Goal: Information Seeking & Learning: Learn about a topic

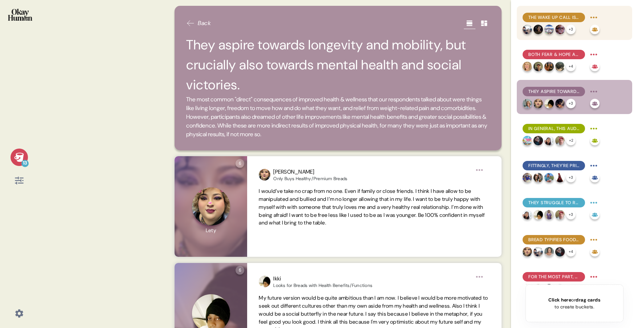
click at [552, 17] on span "The wake up call is central to many people's health journeys, both initially & …" at bounding box center [554, 17] width 51 height 7
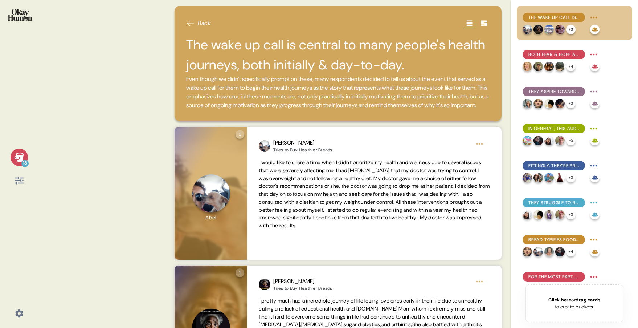
click at [483, 24] on icon at bounding box center [484, 23] width 6 height 5
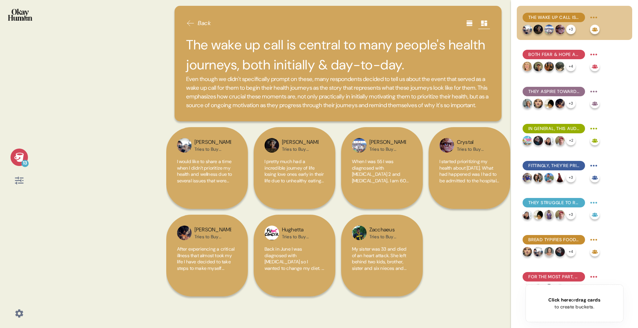
click at [471, 23] on icon at bounding box center [469, 23] width 6 height 5
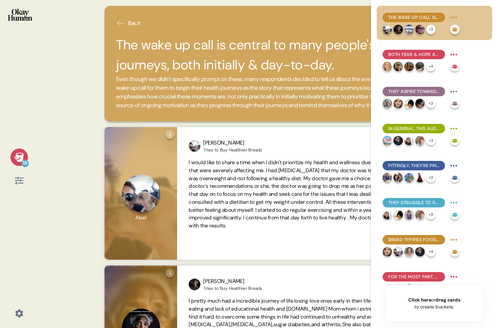
click at [1, 238] on div "13" at bounding box center [19, 164] width 38 height 328
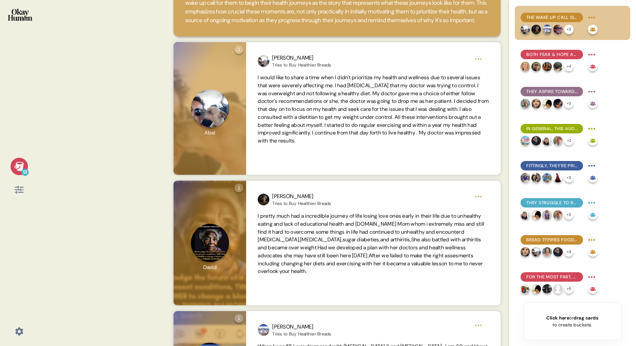
scroll to position [83, 0]
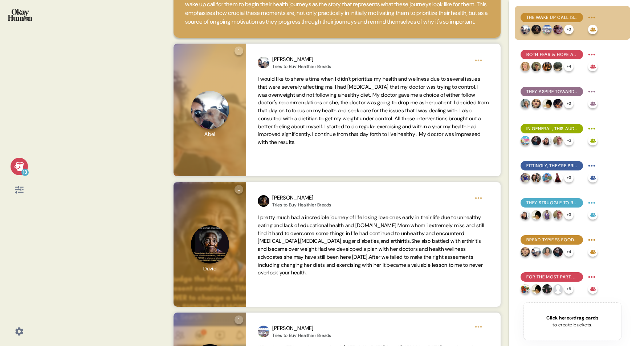
click at [21, 189] on icon at bounding box center [19, 189] width 8 height 8
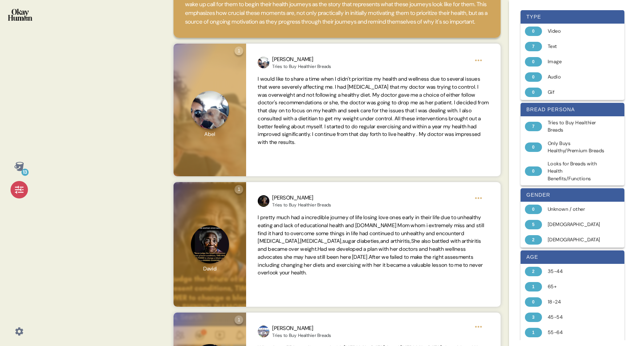
click at [130, 184] on div "13 Back The wake up call is central to many people's health journeys, both init…" at bounding box center [318, 173] width 636 height 346
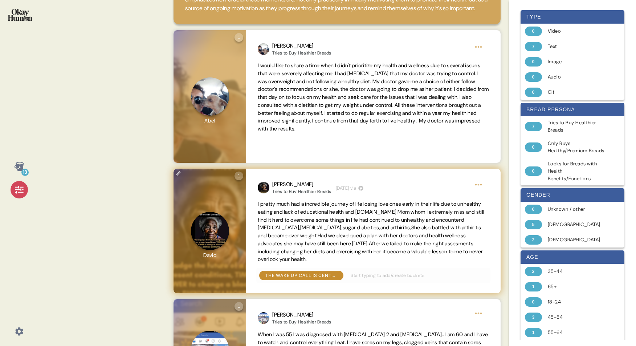
scroll to position [0, 0]
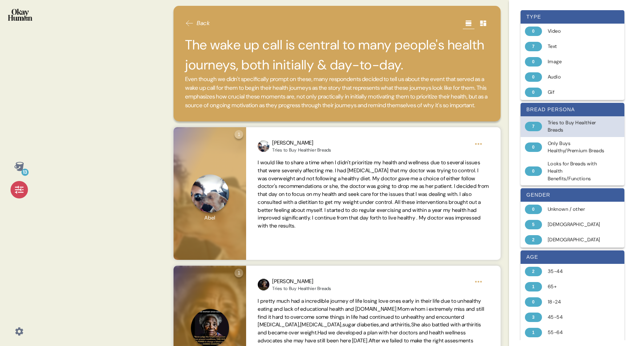
click at [542, 129] on div "7 Tries to Buy Healthier Breads" at bounding box center [573, 126] width 104 height 21
click at [202, 25] on span "Back" at bounding box center [203, 23] width 13 height 9
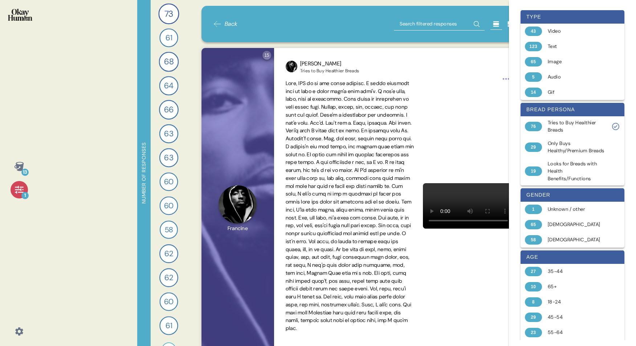
click at [22, 191] on icon at bounding box center [19, 189] width 8 height 8
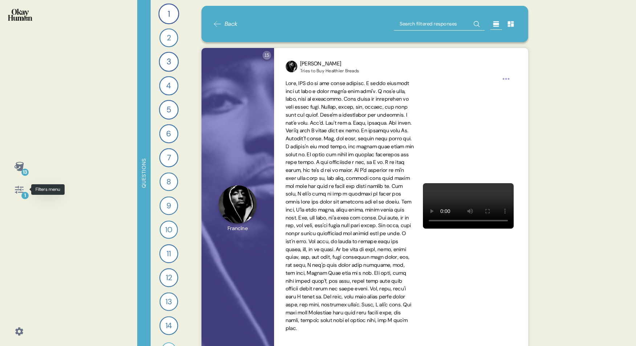
click at [25, 196] on div "1" at bounding box center [24, 195] width 7 height 7
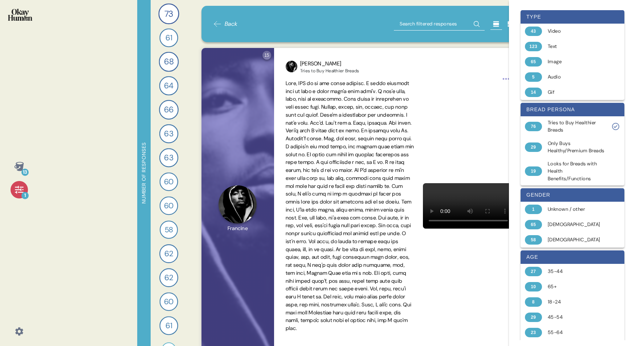
click at [229, 25] on span "Back" at bounding box center [231, 24] width 13 height 9
click at [230, 24] on span "Back" at bounding box center [231, 24] width 13 height 9
click at [121, 30] on div "13 1 Number of responses 73 Tell me a story that captures what prioritizing you…" at bounding box center [318, 173] width 636 height 346
click at [19, 170] on icon at bounding box center [18, 166] width 9 height 9
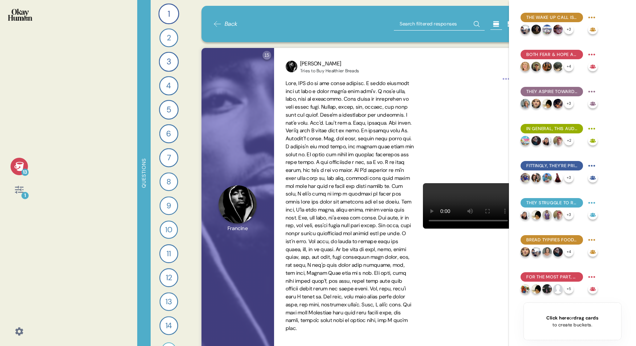
click at [20, 168] on icon at bounding box center [18, 166] width 9 height 9
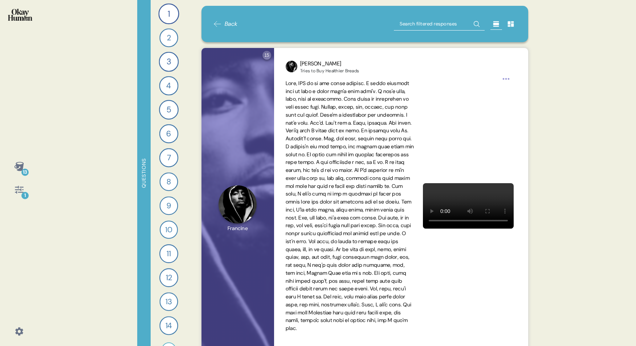
click at [25, 166] on div "13" at bounding box center [19, 166] width 17 height 17
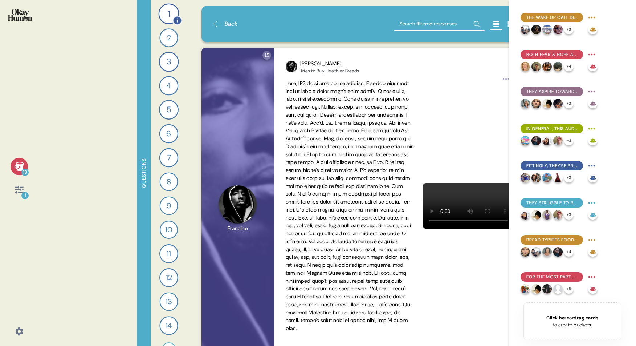
click at [167, 10] on div "1" at bounding box center [168, 13] width 21 height 21
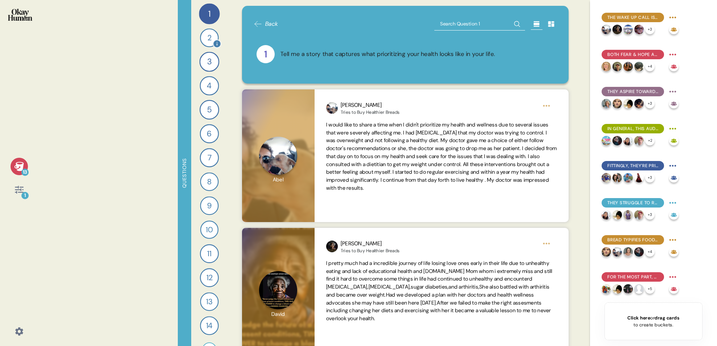
click at [208, 39] on div "2" at bounding box center [209, 37] width 19 height 19
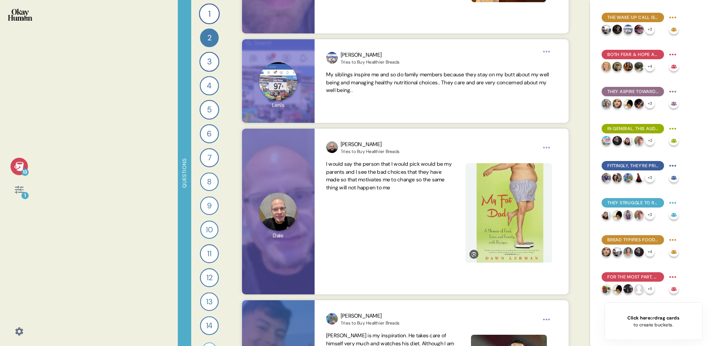
scroll to position [222, 0]
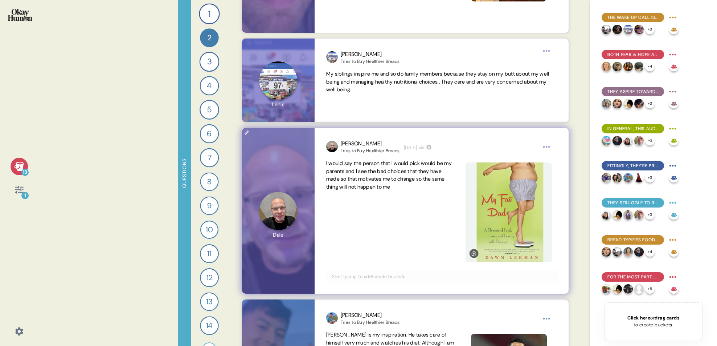
click at [547, 145] on html "13 1 Questions 1 Tell me a story that captures what prioritizing your health lo…" at bounding box center [358, 173] width 717 height 346
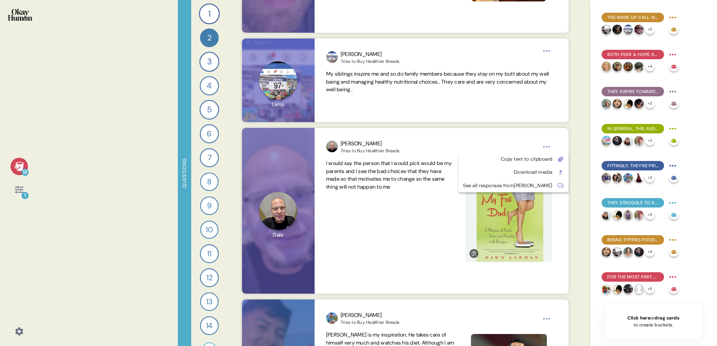
click at [407, 231] on html "13 1 Questions 1 Tell me a story that captures what prioritizing your health lo…" at bounding box center [358, 173] width 717 height 346
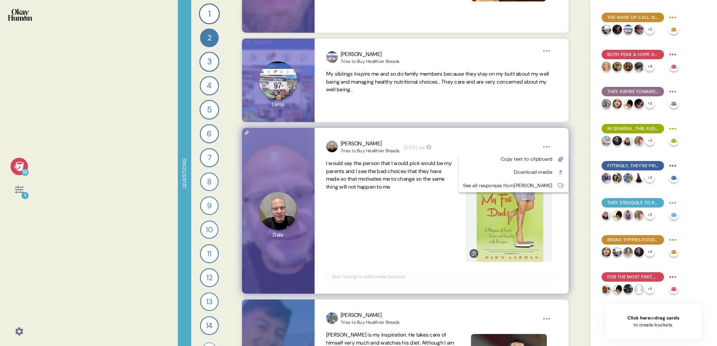
click at [551, 145] on html "13 1 Questions 1 Tell me a story that captures what prioritizing your health lo…" at bounding box center [358, 173] width 717 height 346
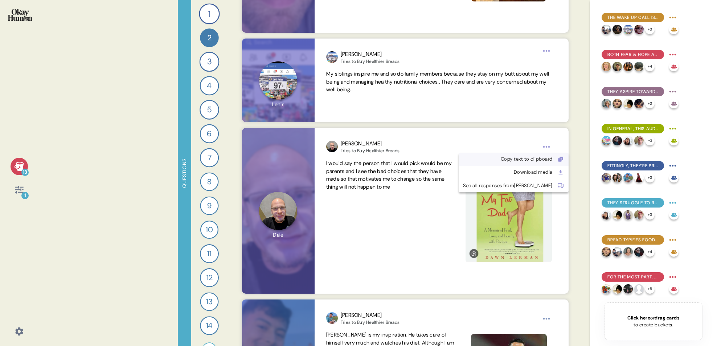
click at [522, 159] on div "Copy text to clipboard" at bounding box center [508, 158] width 90 height 7
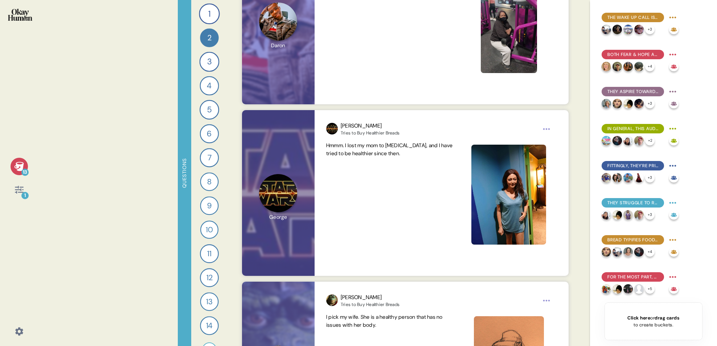
scroll to position [5230, 0]
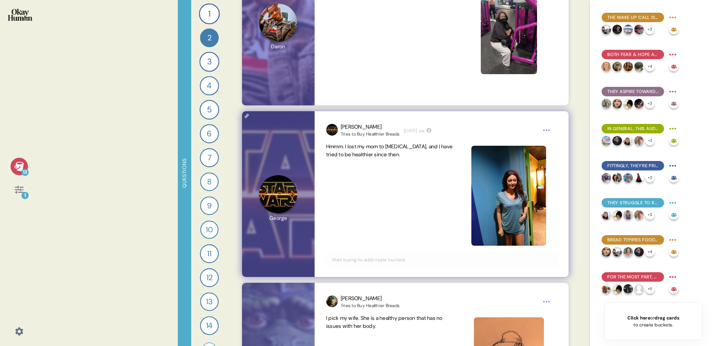
click at [341, 262] on input "text" at bounding box center [442, 260] width 228 height 8
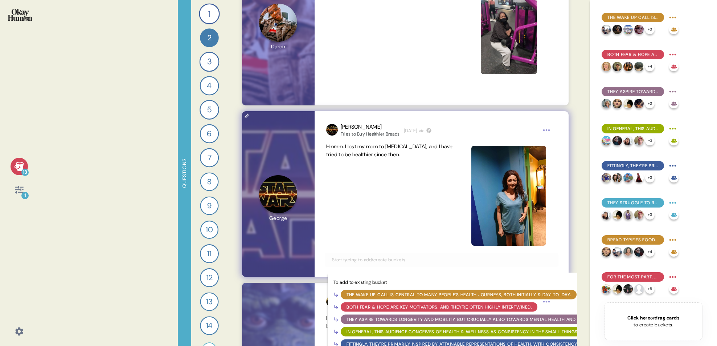
click at [353, 294] on div "The wake up call is central to many people's health journeys, both initially & …" at bounding box center [459, 294] width 225 height 7
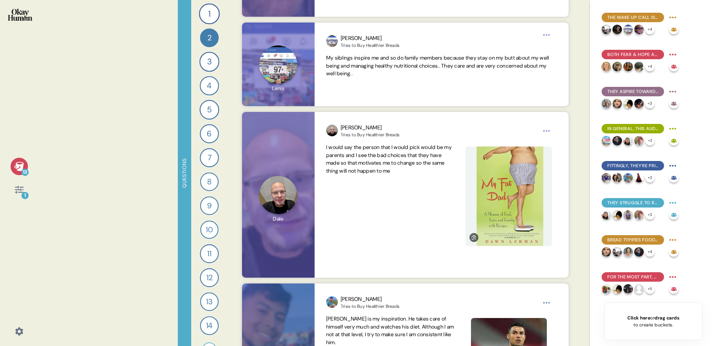
scroll to position [344, 0]
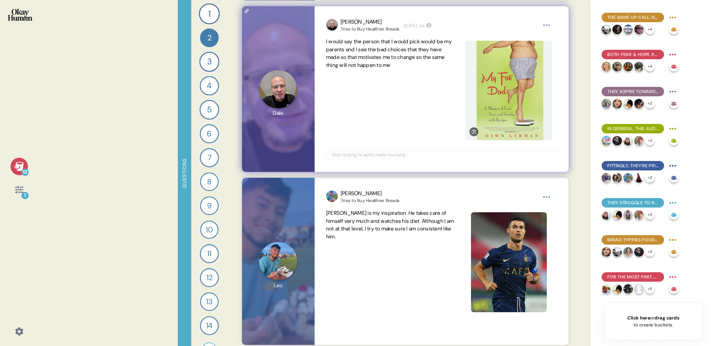
click at [372, 155] on input "text" at bounding box center [442, 155] width 228 height 8
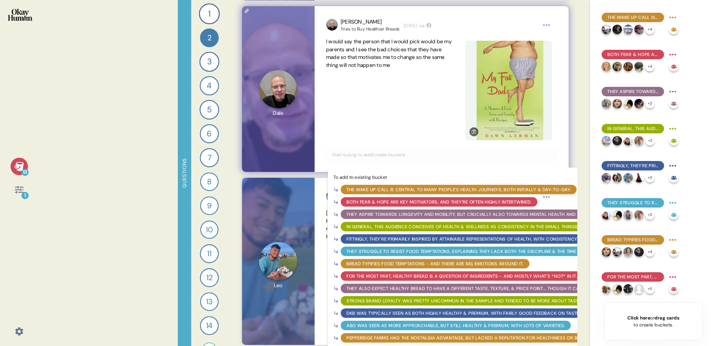
click at [378, 187] on div "The wake up call is central to many people's health journeys, both initially & …" at bounding box center [459, 189] width 225 height 7
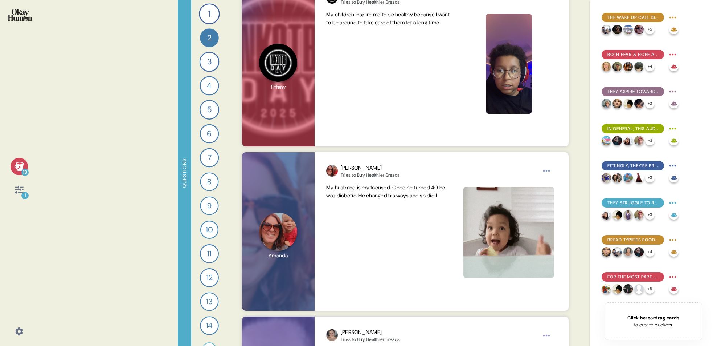
scroll to position [3038, 0]
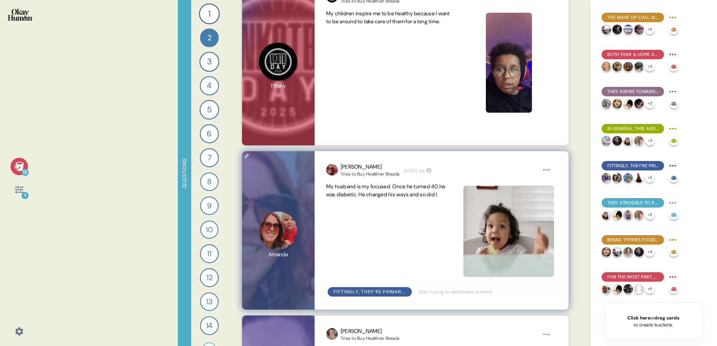
click at [546, 170] on html "13 1 Questions 1 Tell me a story that captures what prioritizing your health lo…" at bounding box center [358, 173] width 717 height 346
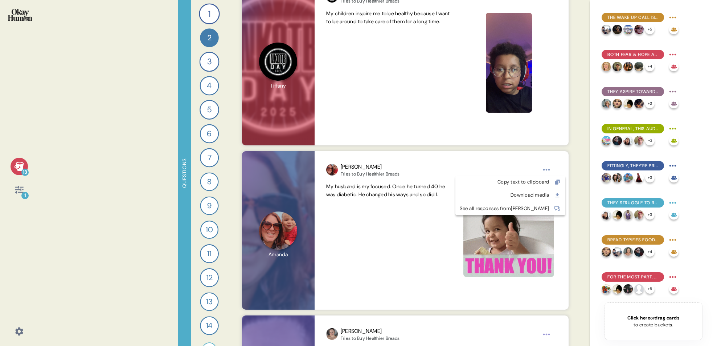
click at [432, 228] on html "13 1 Questions 1 Tell me a story that captures what prioritizing your health lo…" at bounding box center [358, 173] width 717 height 346
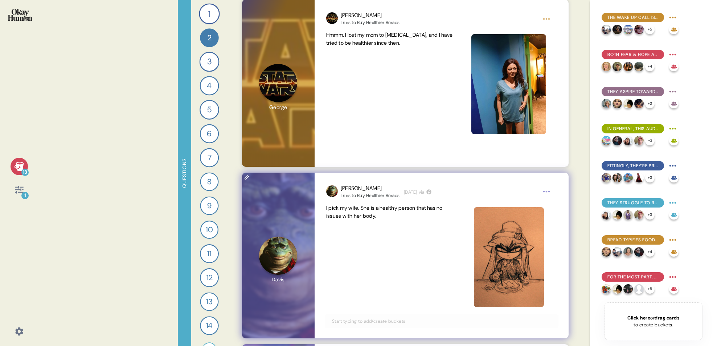
scroll to position [5249, 0]
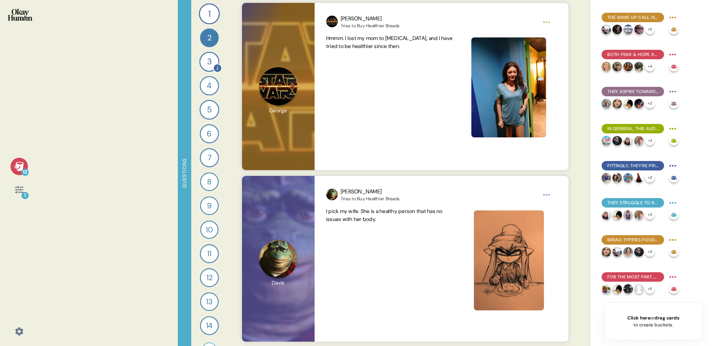
click at [209, 62] on div "3" at bounding box center [210, 62] width 20 height 20
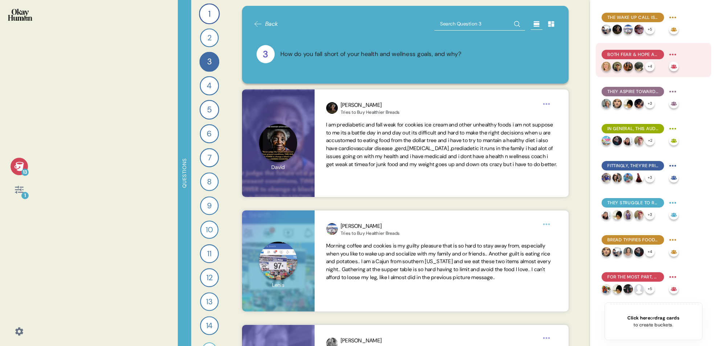
click at [614, 54] on span "Both fear & hope are key motivators, and they're often highly intertwined." at bounding box center [633, 54] width 51 height 7
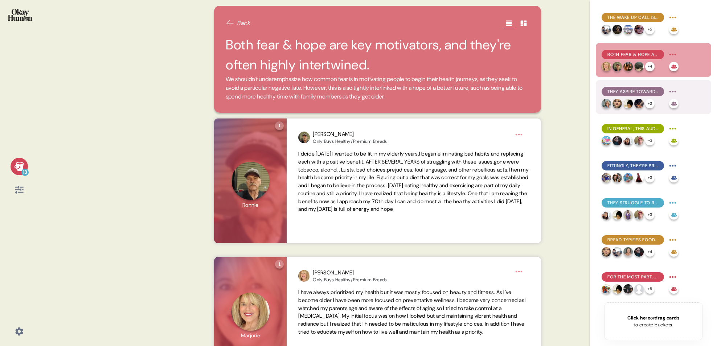
click at [632, 94] on span "They aspire towards longevity and mobility, but crucially also towards mental h…" at bounding box center [633, 91] width 51 height 7
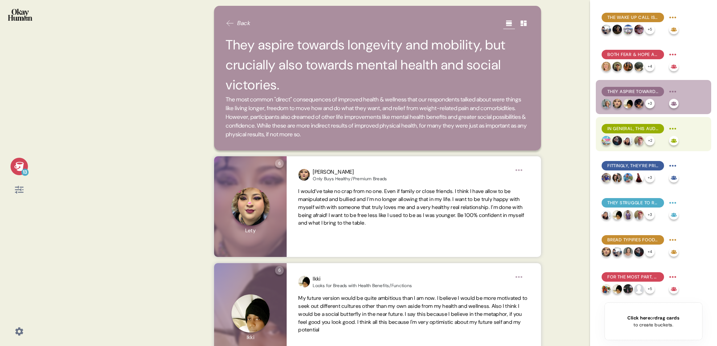
click at [637, 131] on span "In general, this audience conceives of health & wellness as consistency in the …" at bounding box center [633, 128] width 51 height 7
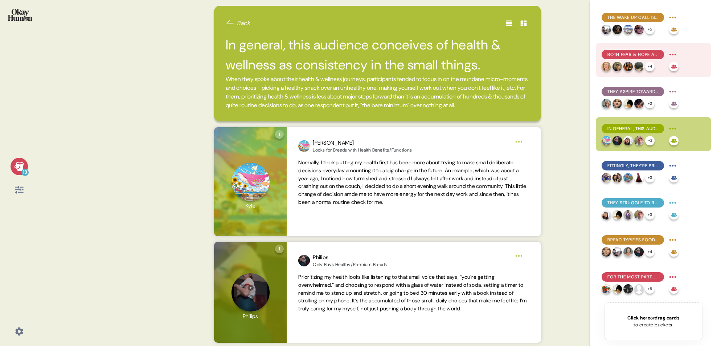
click at [612, 56] on span "Both fear & hope are key motivators, and they're often highly intertwined." at bounding box center [633, 54] width 51 height 7
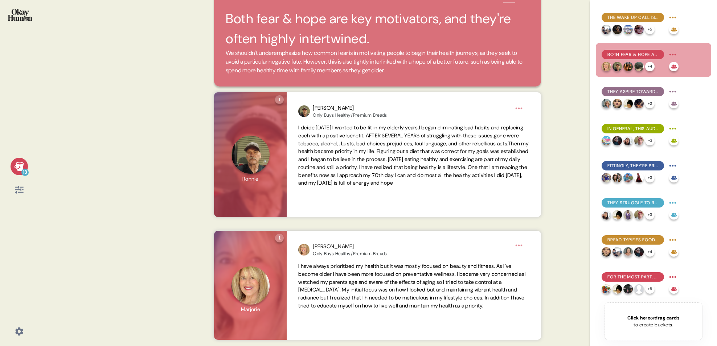
scroll to position [0, 0]
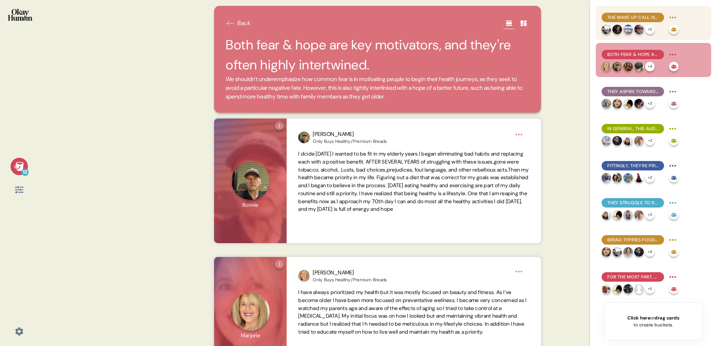
click at [629, 16] on span "The wake up call is central to many people's health journeys, both initially & …" at bounding box center [633, 17] width 51 height 7
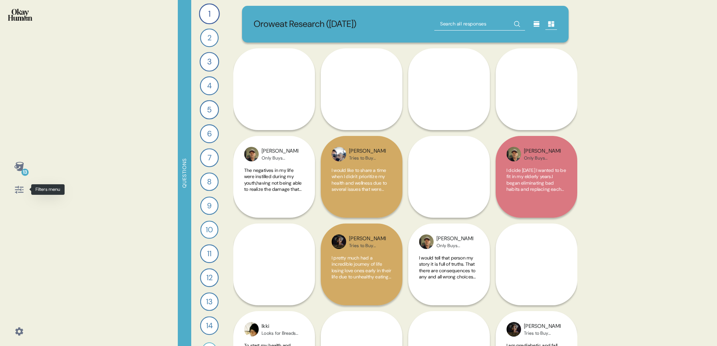
click at [21, 190] on icon at bounding box center [19, 189] width 8 height 8
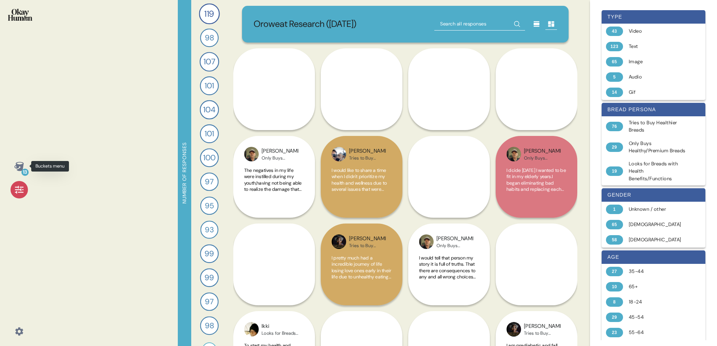
click at [23, 171] on div "13" at bounding box center [24, 171] width 7 height 7
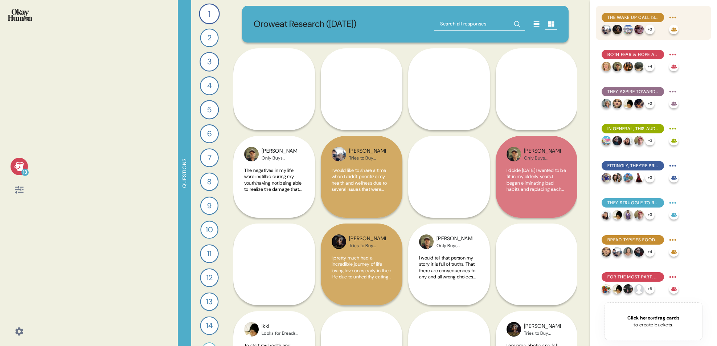
click at [616, 24] on div "The wake up call is central to many people's health journeys, both initially & …" at bounding box center [640, 23] width 77 height 23
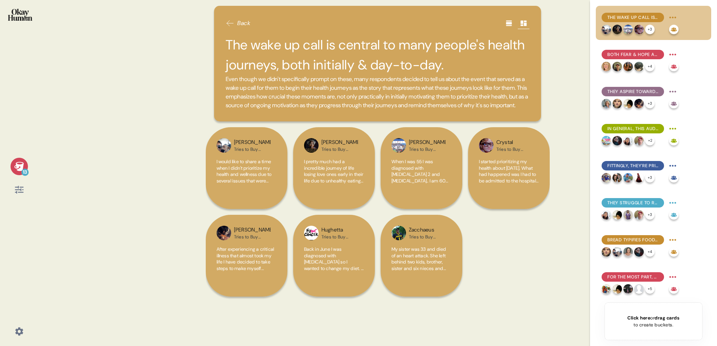
click at [508, 23] on icon at bounding box center [509, 23] width 6 height 5
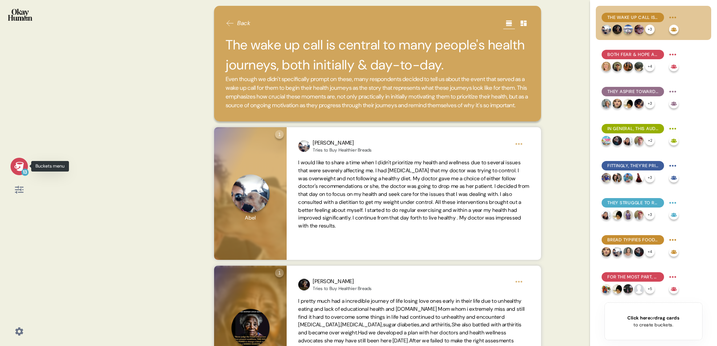
click at [21, 167] on icon at bounding box center [18, 166] width 9 height 9
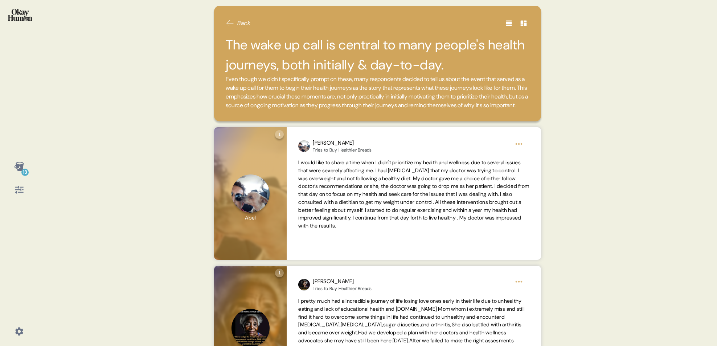
click at [19, 191] on icon at bounding box center [19, 189] width 10 height 10
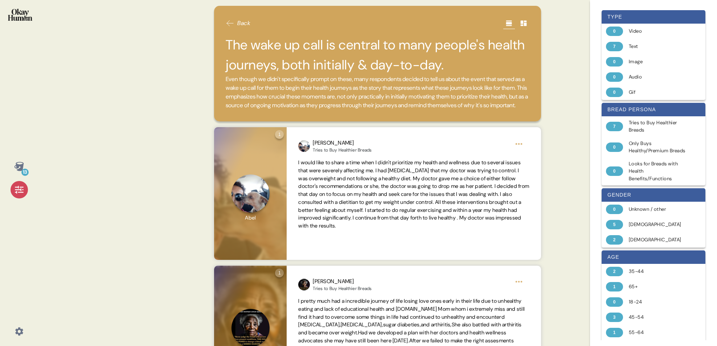
click at [28, 170] on div "13" at bounding box center [24, 171] width 7 height 7
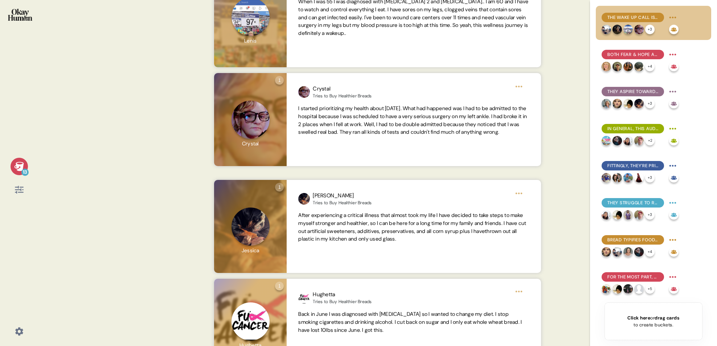
scroll to position [552, 0]
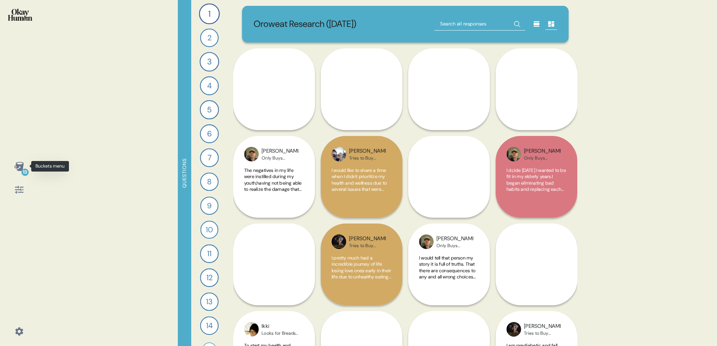
click at [23, 171] on div "13" at bounding box center [24, 171] width 7 height 7
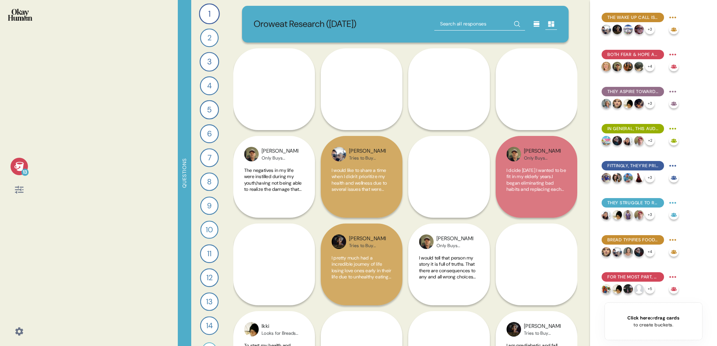
click at [23, 168] on div "13" at bounding box center [24, 171] width 7 height 7
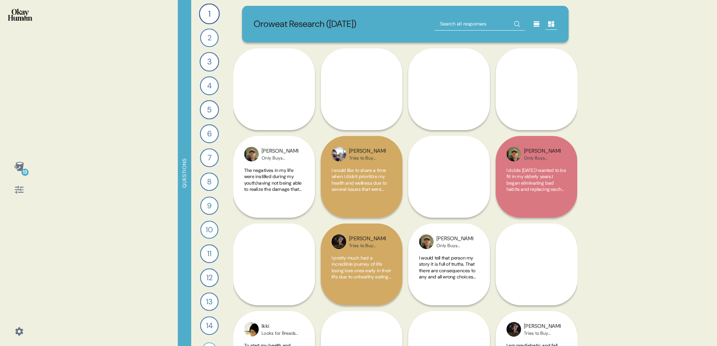
click at [21, 169] on icon at bounding box center [18, 166] width 9 height 9
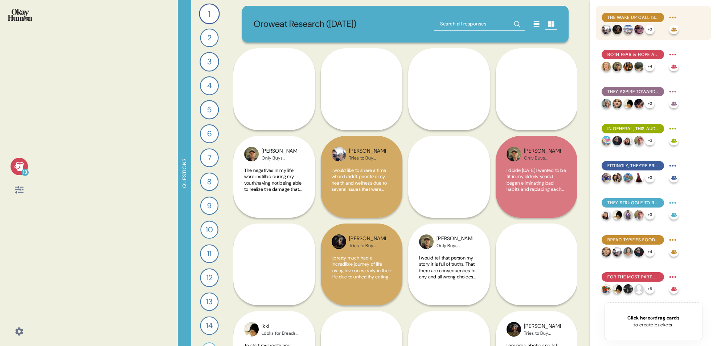
click at [636, 16] on span "The wake up call is central to many people's health journeys, both initially & …" at bounding box center [633, 17] width 51 height 7
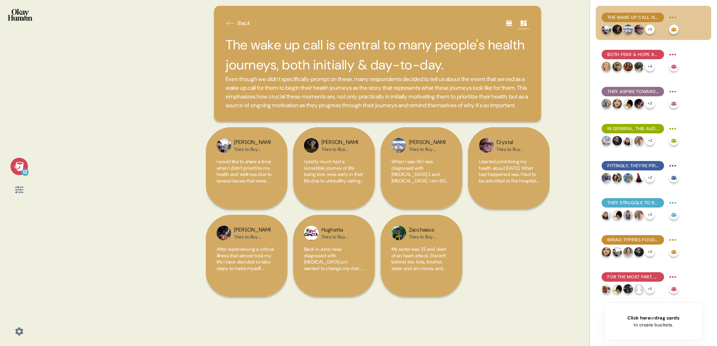
click at [509, 23] on icon at bounding box center [509, 23] width 6 height 5
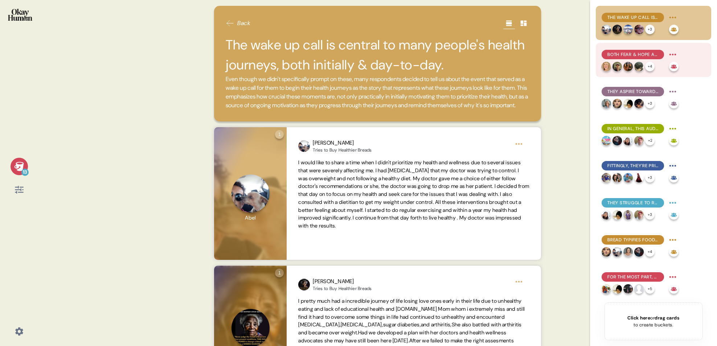
click at [614, 55] on span "Both fear & hope are key motivators, and they're often highly intertwined." at bounding box center [633, 54] width 51 height 7
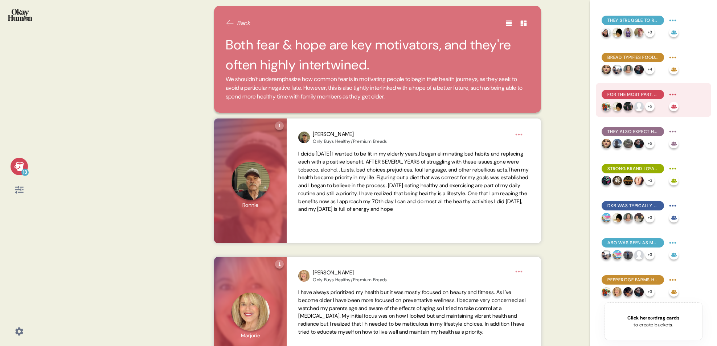
click at [621, 99] on div "For the most part, healthy bread is a question of ingredients - and mostly what…" at bounding box center [633, 94] width 62 height 9
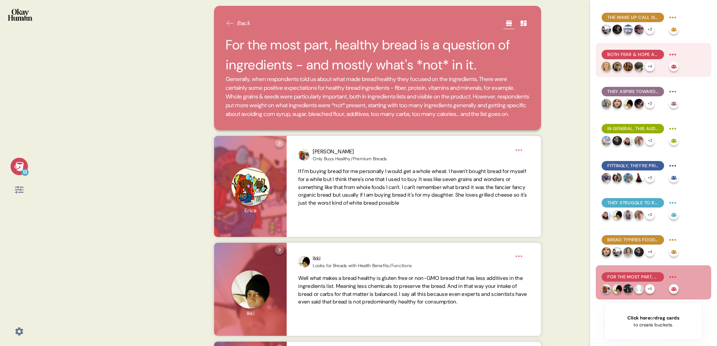
click at [620, 52] on span "Both fear & hope are key motivators, and they're often highly intertwined." at bounding box center [633, 54] width 51 height 7
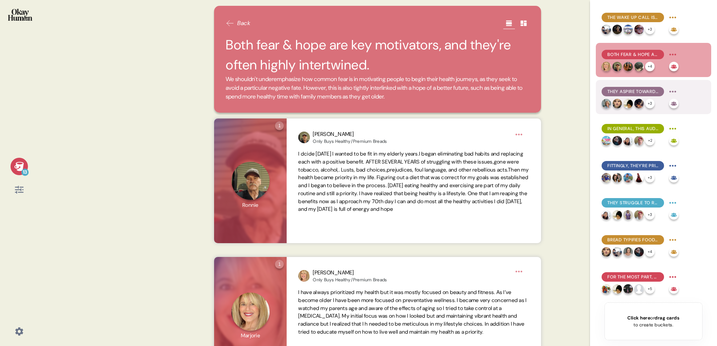
click at [621, 93] on span "They aspire towards longevity and mobility, but crucially also towards mental h…" at bounding box center [633, 91] width 51 height 7
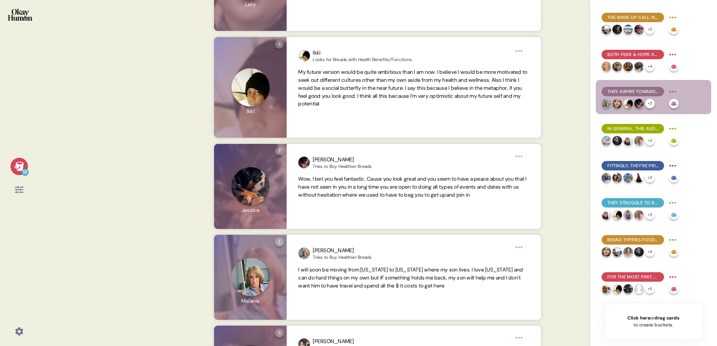
scroll to position [223, 0]
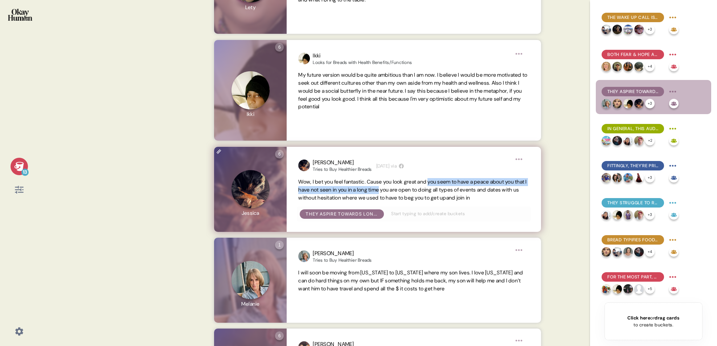
drag, startPoint x: 438, startPoint y: 183, endPoint x: 410, endPoint y: 191, distance: 28.7
click at [410, 191] on span "Wow, I bet you feel fantastic. Cause you look great and you seem to have a peac…" at bounding box center [412, 189] width 228 height 23
copy span "you seem to have a peace about you that I have not seen in you in a long time"
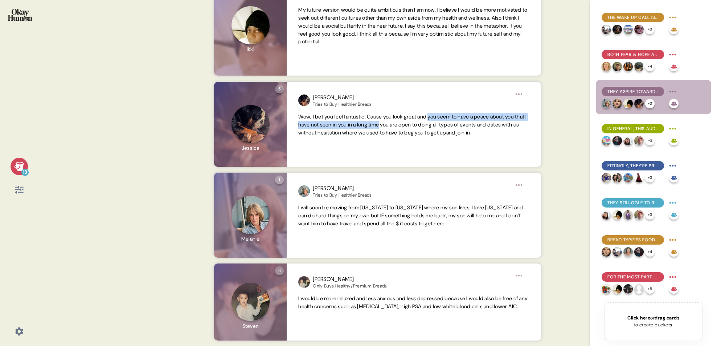
scroll to position [289, 0]
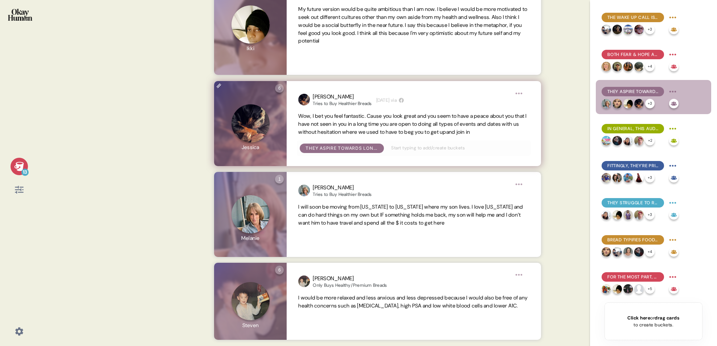
click at [537, 141] on div "[PERSON_NAME] to Buy Healthier Breads [DATE] via Wow, I bet you feel fantastic.…" at bounding box center [414, 123] width 254 height 85
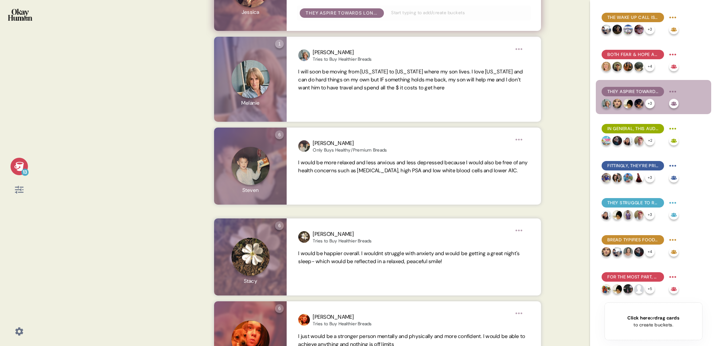
scroll to position [433, 0]
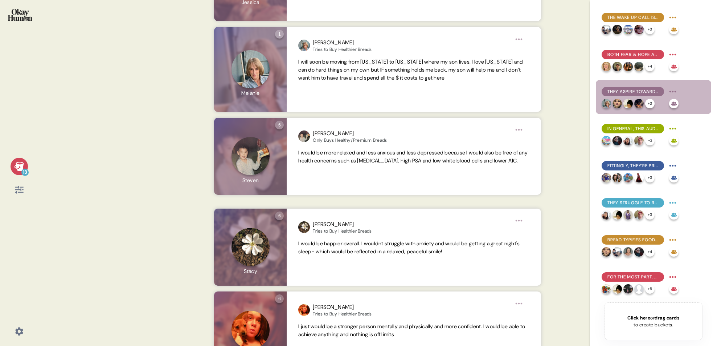
click at [19, 190] on icon at bounding box center [19, 189] width 10 height 10
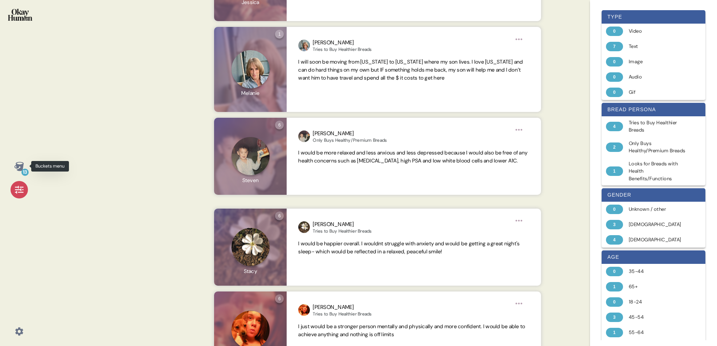
click at [20, 167] on icon at bounding box center [18, 166] width 9 height 9
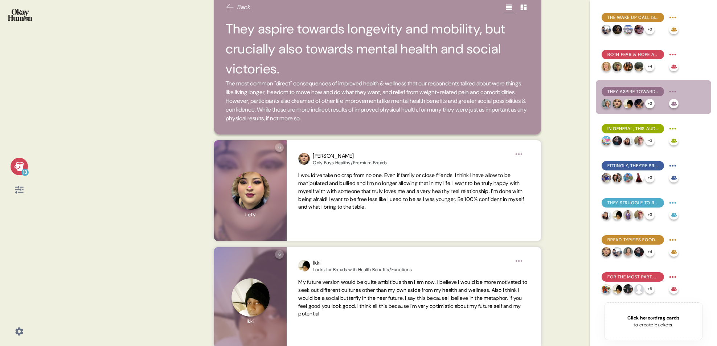
scroll to position [0, 0]
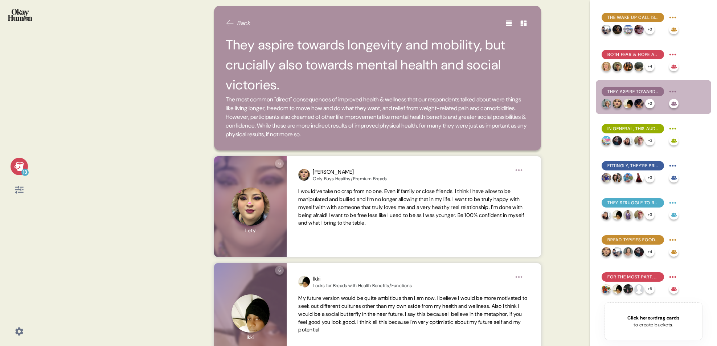
click at [239, 23] on span "Back" at bounding box center [243, 23] width 13 height 9
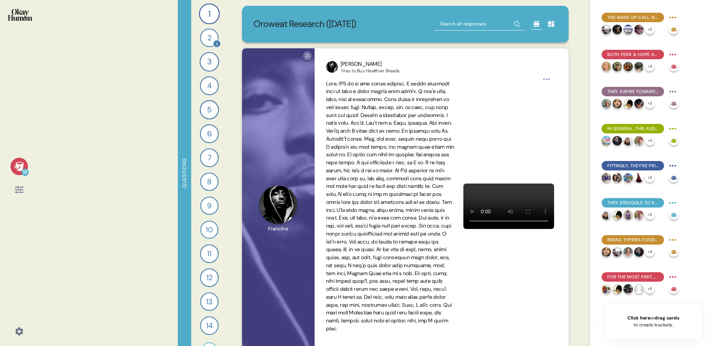
click at [208, 40] on div "2" at bounding box center [209, 37] width 19 height 19
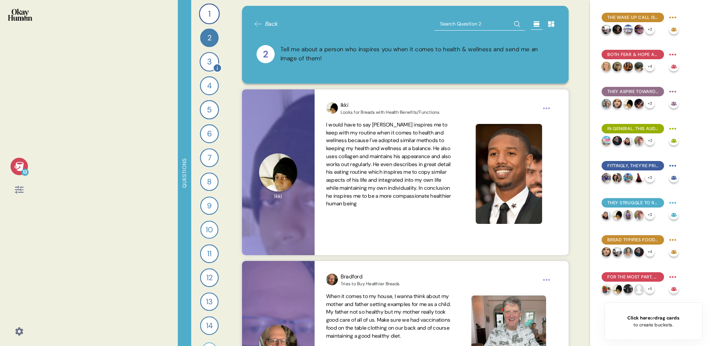
click at [208, 65] on div "3" at bounding box center [210, 62] width 20 height 20
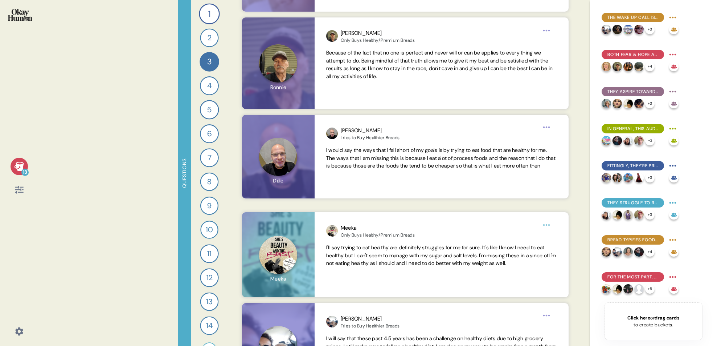
scroll to position [608, 0]
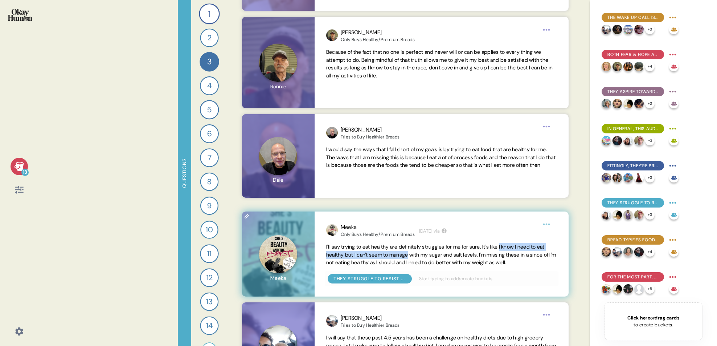
drag, startPoint x: 513, startPoint y: 247, endPoint x: 425, endPoint y: 256, distance: 89.0
click at [425, 256] on span "I'll say trying to eat healthy are definitely struggles for me for sure. It's l…" at bounding box center [441, 254] width 230 height 23
copy span "I know I need to eat healthy but I can't seem to manage"
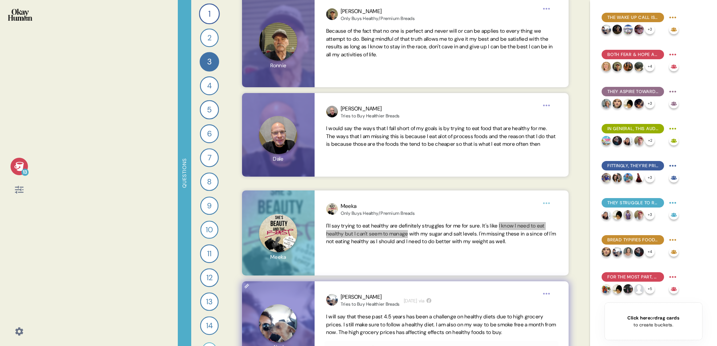
scroll to position [631, 0]
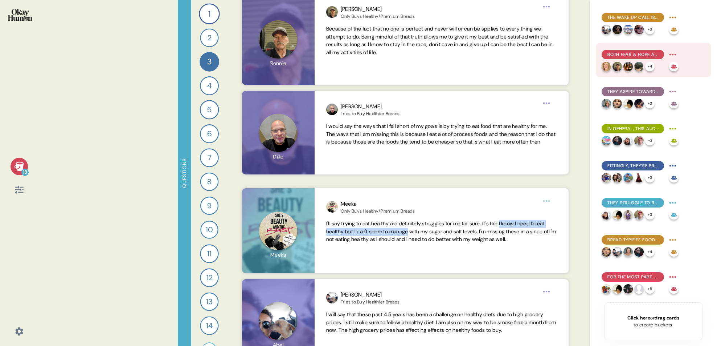
click at [614, 56] on span "Both fear & hope are key motivators, and they're often highly intertwined." at bounding box center [633, 54] width 51 height 7
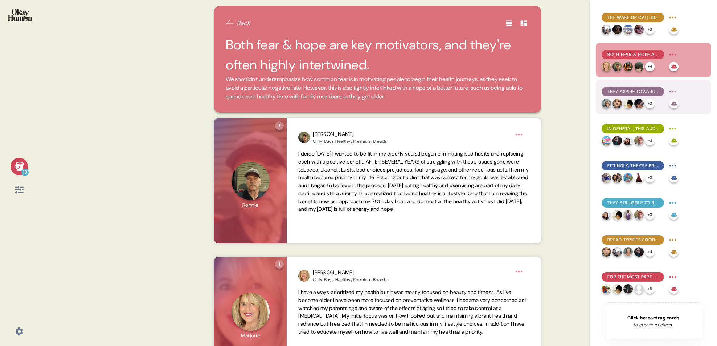
click at [632, 92] on span "They aspire towards longevity and mobility, but crucially also towards mental h…" at bounding box center [633, 91] width 51 height 7
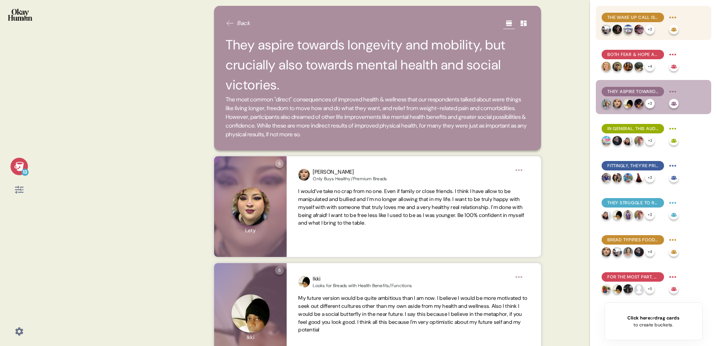
click at [650, 16] on span "The wake up call is central to many people's health journeys, both initially & …" at bounding box center [633, 17] width 51 height 7
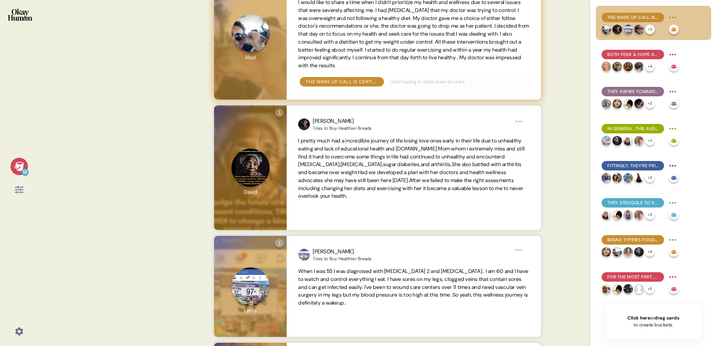
scroll to position [0, 0]
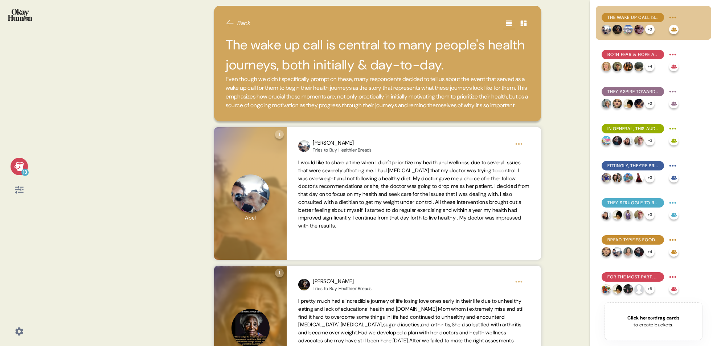
click at [241, 23] on span "Back" at bounding box center [243, 23] width 13 height 9
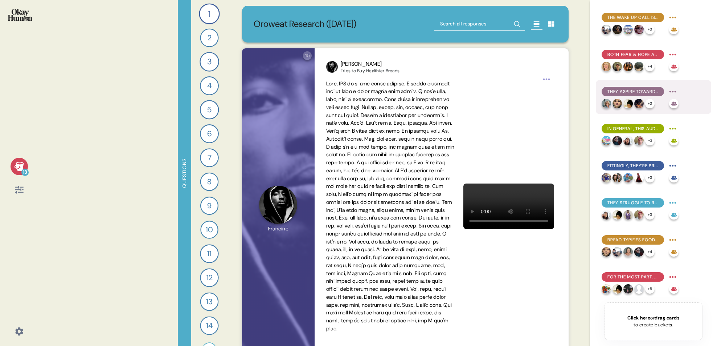
click at [632, 90] on span "They aspire towards longevity and mobility, but crucially also towards mental h…" at bounding box center [633, 91] width 51 height 7
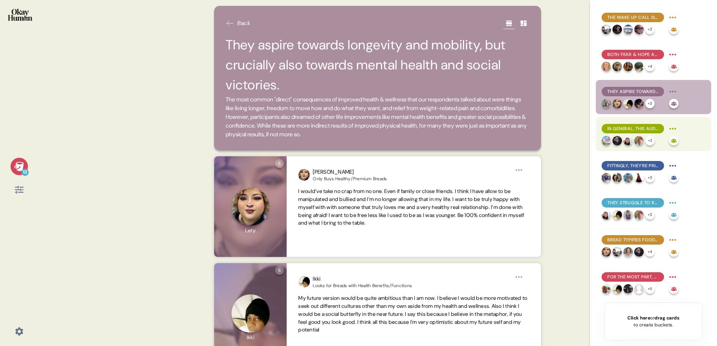
click at [639, 126] on span "In general, this audience conceives of health & wellness as consistency in the …" at bounding box center [633, 128] width 51 height 7
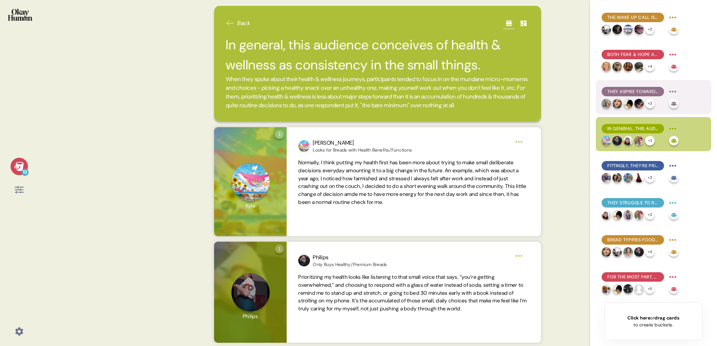
click at [640, 93] on span "They aspire towards longevity and mobility, but crucially also towards mental h…" at bounding box center [633, 91] width 51 height 7
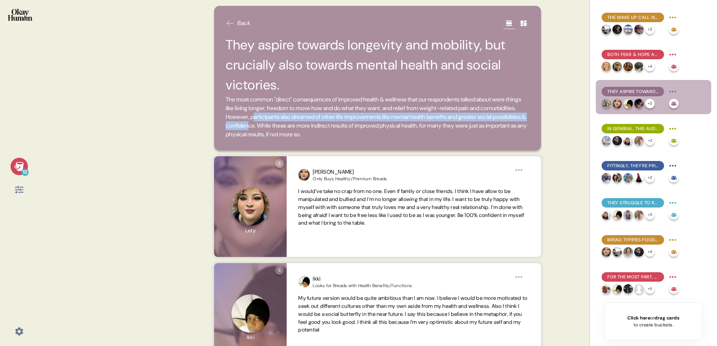
drag, startPoint x: 294, startPoint y: 118, endPoint x: 328, endPoint y: 125, distance: 35.1
click at [328, 125] on span "The most common "direct" consequences of improved health & wellness that our re…" at bounding box center [378, 117] width 304 height 44
drag, startPoint x: 325, startPoint y: 124, endPoint x: 293, endPoint y: 119, distance: 33.1
click at [293, 119] on span "The most common "direct" consequences of improved health & wellness that our re…" at bounding box center [378, 117] width 304 height 44
copy span "participants also dreamed of other life improvements like mental health benefit…"
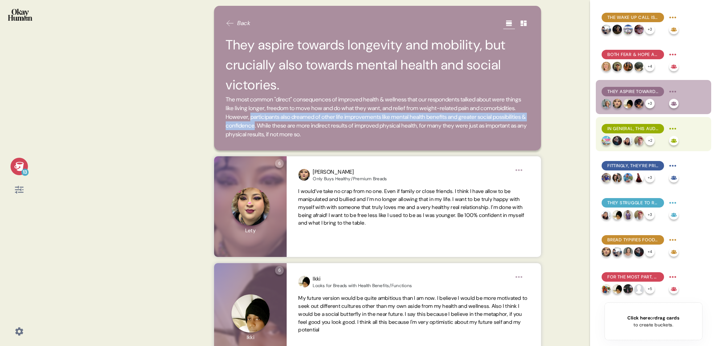
click at [618, 131] on span "In general, this audience conceives of health & wellness as consistency in the …" at bounding box center [633, 128] width 51 height 7
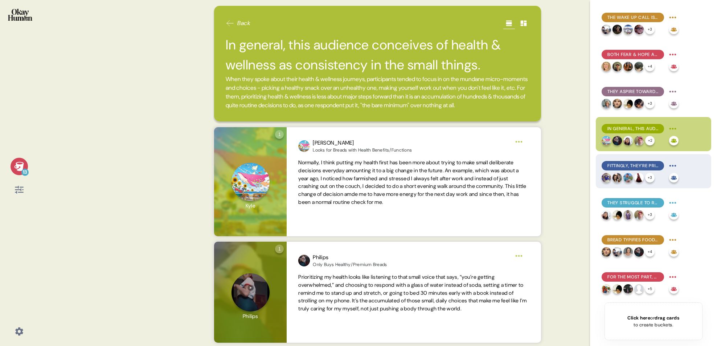
click at [628, 168] on span "Fittingly, they're primarily inspired by attainable representations of health, …" at bounding box center [633, 165] width 51 height 7
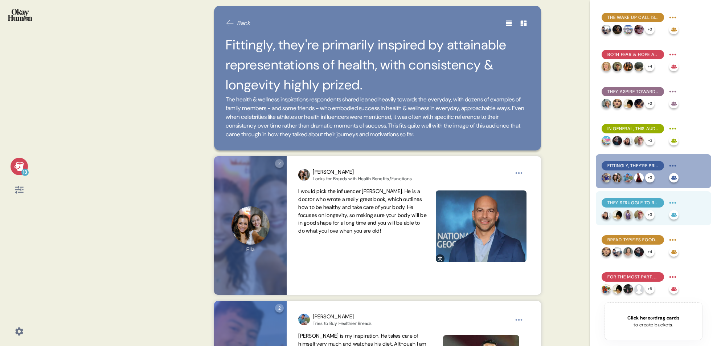
click at [617, 204] on span "They struggle to resist food temptations, explaining they lack both the discipl…" at bounding box center [633, 202] width 51 height 7
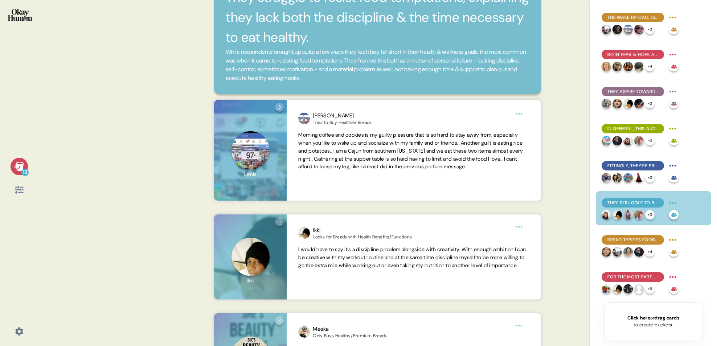
scroll to position [52, 0]
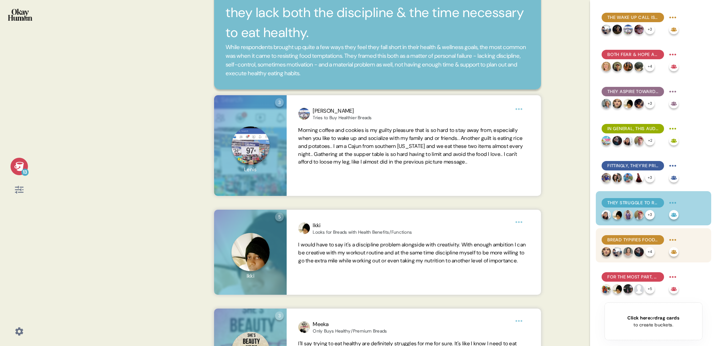
click at [629, 240] on span "Bread typifies food temptations - and there are BIG emotions around it." at bounding box center [633, 239] width 51 height 7
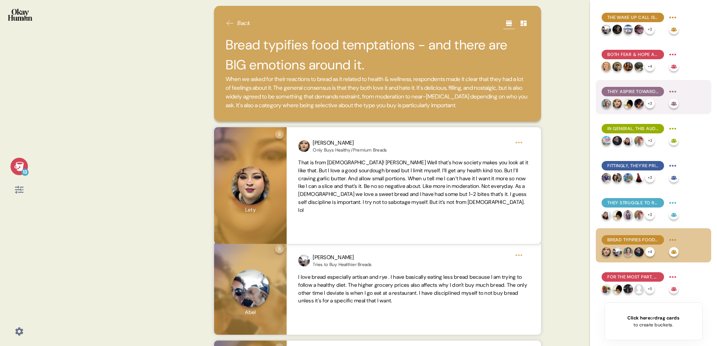
click at [625, 92] on span "They aspire towards longevity and mobility, but crucially also towards mental h…" at bounding box center [633, 91] width 51 height 7
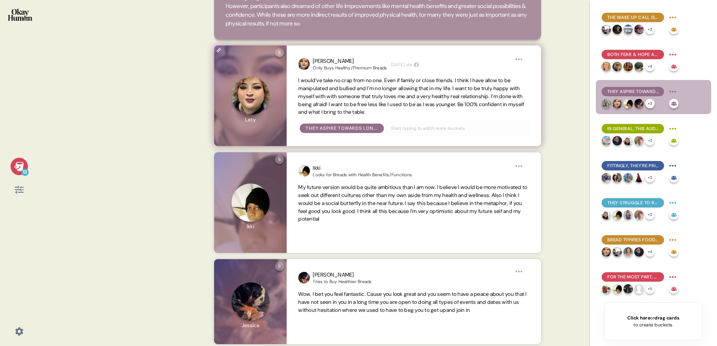
scroll to position [111, 0]
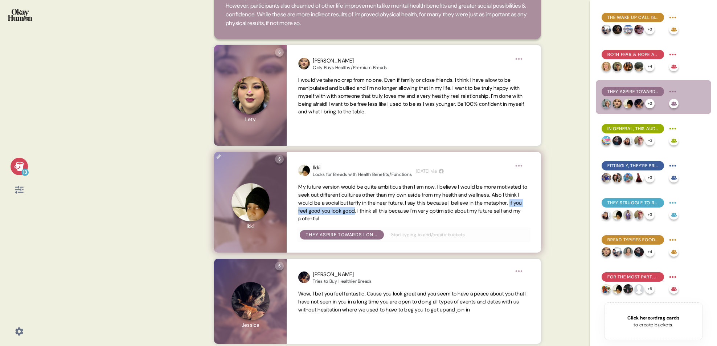
drag, startPoint x: 361, startPoint y: 211, endPoint x: 436, endPoint y: 211, distance: 75.1
click at [436, 211] on span "My future version would be quite ambitious than I am now. I believe I would be …" at bounding box center [412, 202] width 229 height 38
copy span "if you feel good you look good"
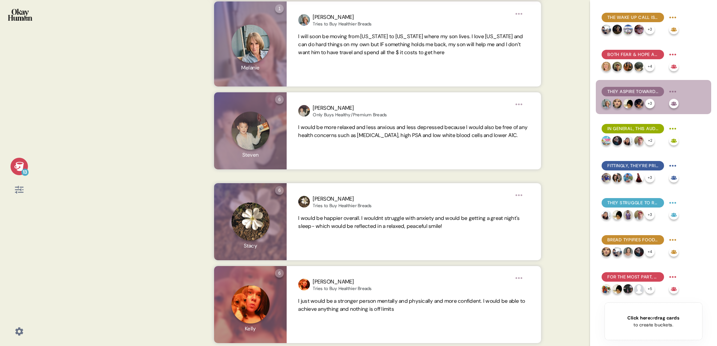
scroll to position [462, 0]
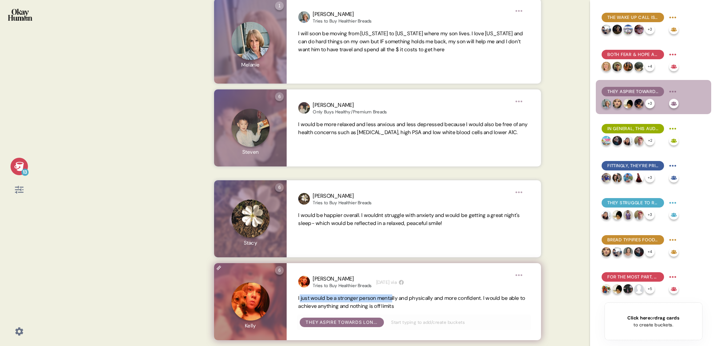
drag, startPoint x: 300, startPoint y: 298, endPoint x: 399, endPoint y: 299, distance: 98.7
click at [399, 299] on span "I just would be a stronger person mentally and physically and more confident. I…" at bounding box center [411, 301] width 227 height 15
drag, startPoint x: 444, startPoint y: 297, endPoint x: 288, endPoint y: 296, distance: 156.5
click at [288, 296] on div "[PERSON_NAME] to Buy Healthier Breads [DATE] via I just would be a stronger per…" at bounding box center [414, 301] width 254 height 77
copy span "I just would be a stronger person mentally and physically and more confident"
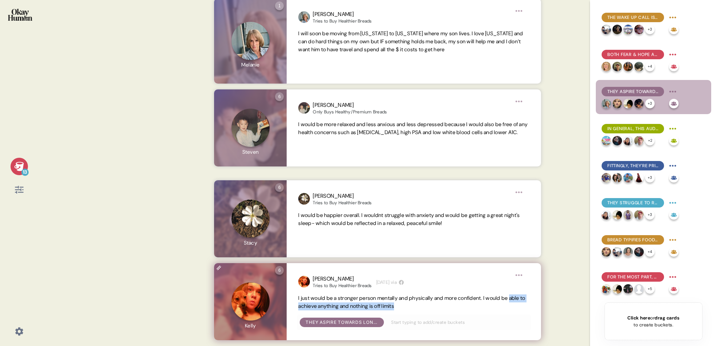
drag, startPoint x: 299, startPoint y: 306, endPoint x: 428, endPoint y: 305, distance: 129.2
click at [428, 305] on span "I just would be a stronger person mentally and physically and more confident. I…" at bounding box center [413, 302] width 231 height 16
copy span "able to achieve anything and nothing is off limits"
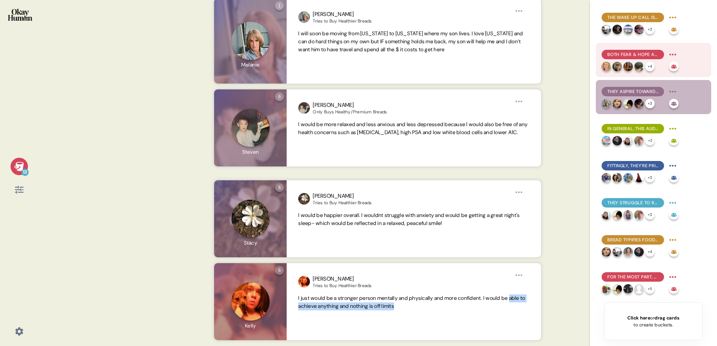
click at [649, 60] on div "Both fear & hope are key motivators, and they're often highly intertwined. + 4" at bounding box center [640, 60] width 77 height 23
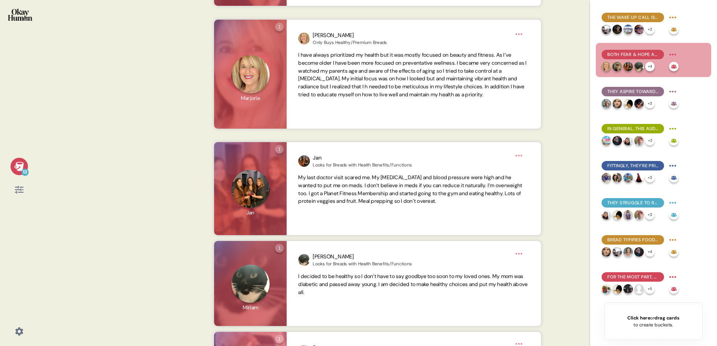
scroll to position [0, 0]
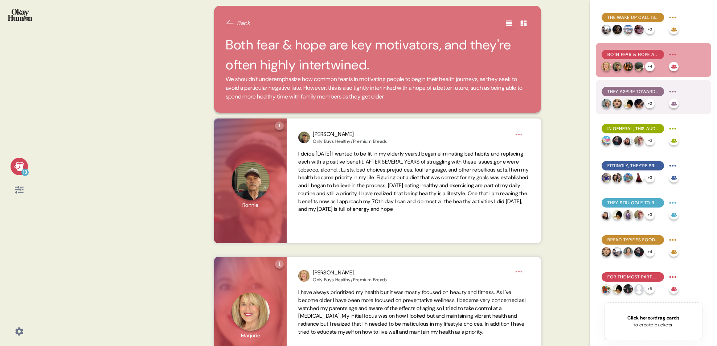
click at [631, 90] on span "They aspire towards longevity and mobility, but crucially also towards mental h…" at bounding box center [633, 91] width 51 height 7
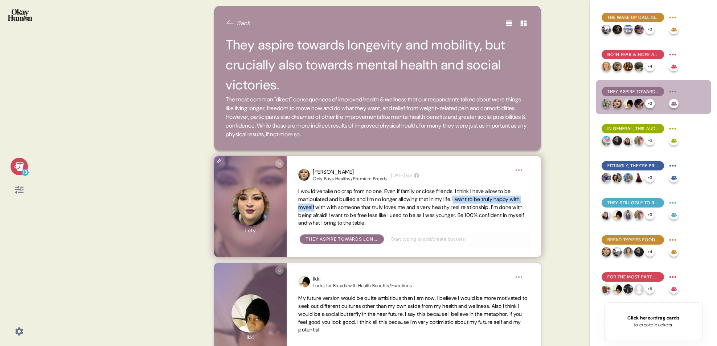
drag, startPoint x: 328, startPoint y: 207, endPoint x: 492, endPoint y: 200, distance: 164.2
click at [464, 200] on span "I would’ve take no crap from no one. Even if family or close friends. I think I…" at bounding box center [411, 207] width 226 height 38
copy span "I want to be truly happy with myself"
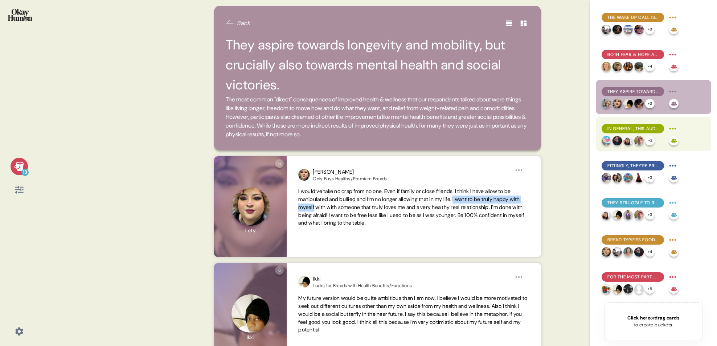
click at [615, 130] on span "In general, this audience conceives of health & wellness as consistency in the …" at bounding box center [633, 128] width 51 height 7
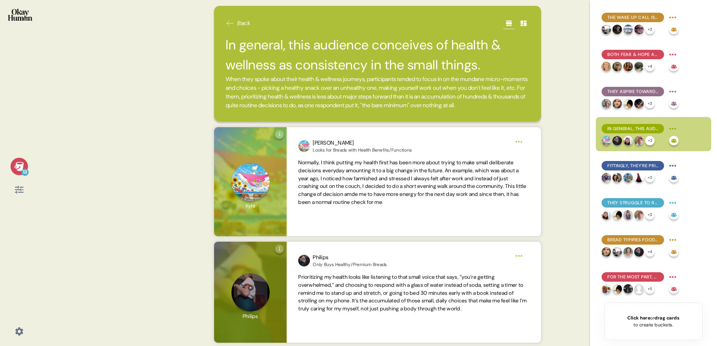
click at [292, 97] on span "When they spoke about their health & wellness journeys, participants tended to …" at bounding box center [378, 92] width 304 height 35
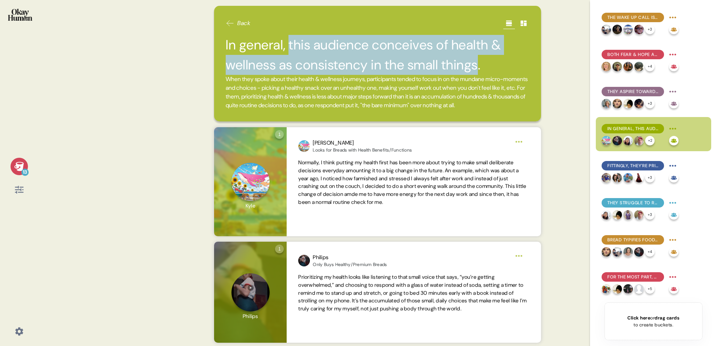
drag, startPoint x: 289, startPoint y: 45, endPoint x: 474, endPoint y: 65, distance: 185.4
click at [474, 65] on h2 "In general, this audience conceives of health & wellness as consistency in the …" at bounding box center [378, 55] width 304 height 40
copy h2 "this audience conceives of health & wellness as consistency in the small things"
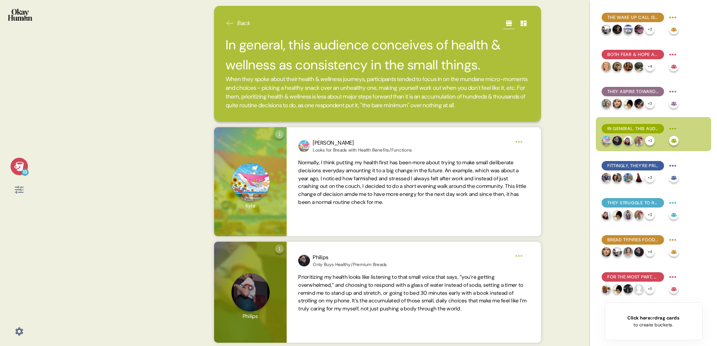
click at [363, 93] on span "When they spoke about their health & wellness journeys, participants tended to …" at bounding box center [378, 92] width 304 height 35
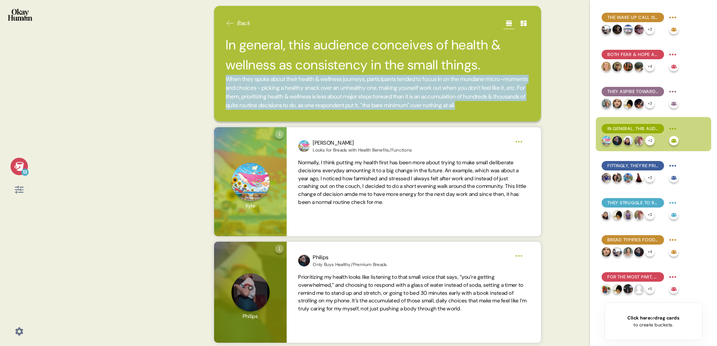
drag, startPoint x: 227, startPoint y: 79, endPoint x: 324, endPoint y: 111, distance: 101.6
click at [324, 110] on span "When they spoke about their health & wellness journeys, participants tended to …" at bounding box center [378, 92] width 304 height 35
copy span "When they spoke about their health & wellness journeys, participants tended to …"
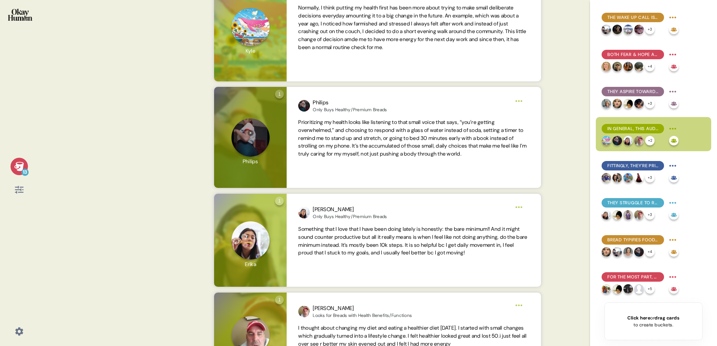
scroll to position [374, 0]
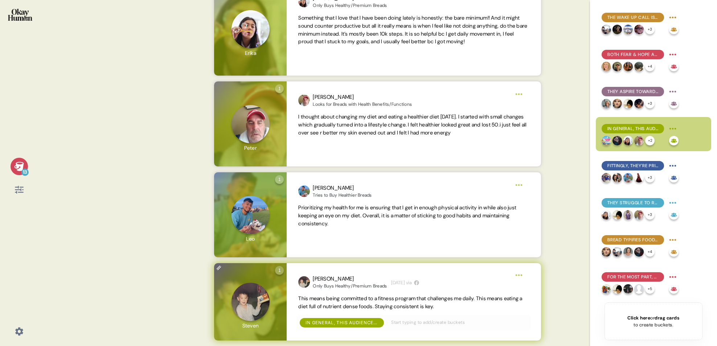
click at [220, 270] on icon at bounding box center [219, 267] width 10 height 10
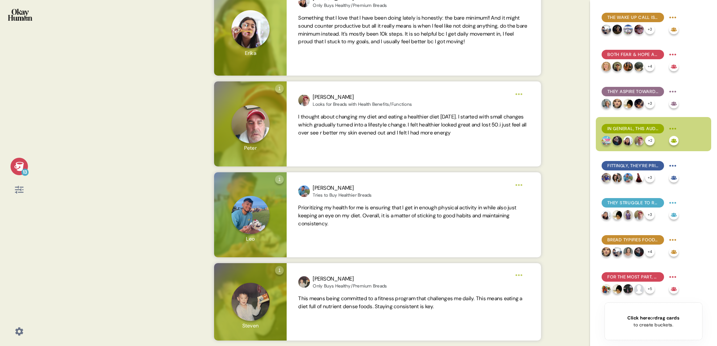
scroll to position [373, 0]
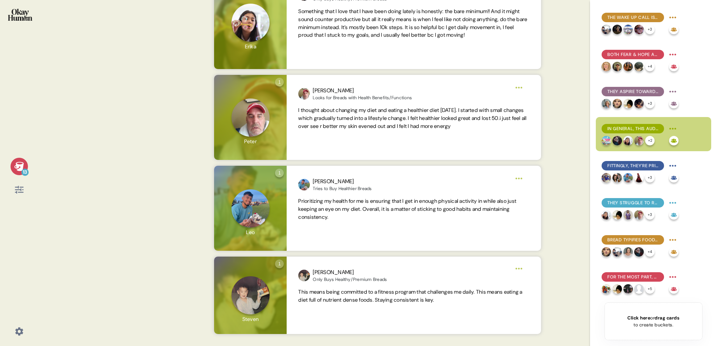
click at [411, 319] on input "text" at bounding box center [457, 315] width 141 height 8
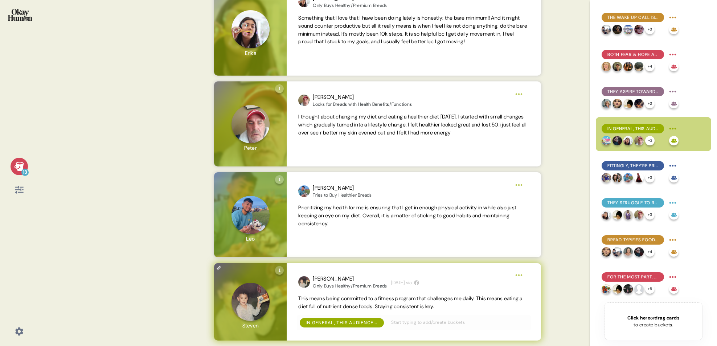
click at [219, 273] on icon at bounding box center [219, 267] width 10 height 10
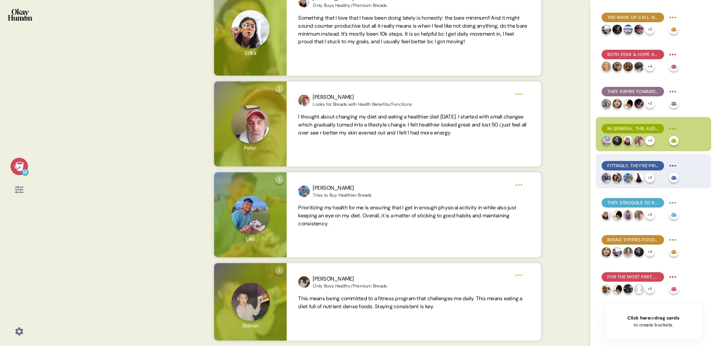
click at [625, 167] on span "Fittingly, they're primarily inspired by attainable representations of health, …" at bounding box center [633, 165] width 51 height 7
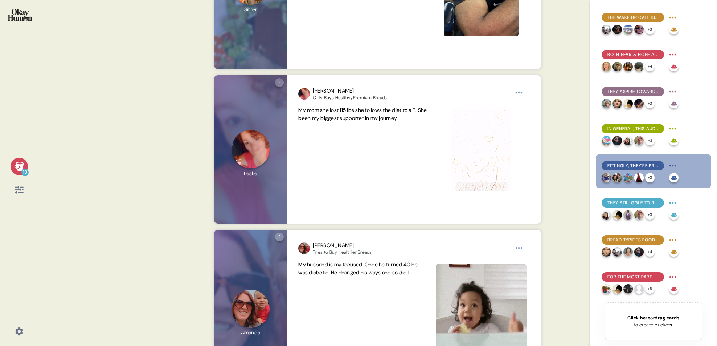
scroll to position [869, 0]
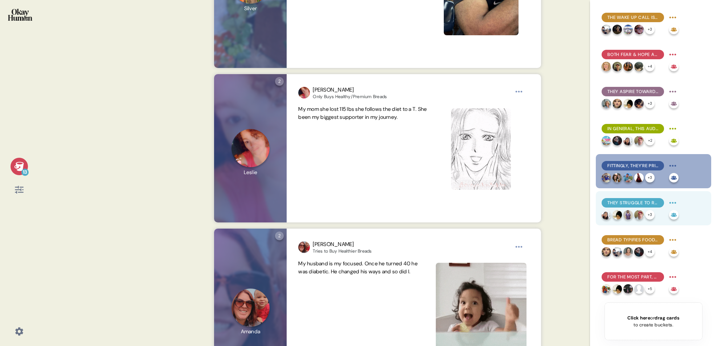
click at [625, 200] on span "They struggle to resist food temptations, explaining they lack both the discipl…" at bounding box center [633, 202] width 51 height 7
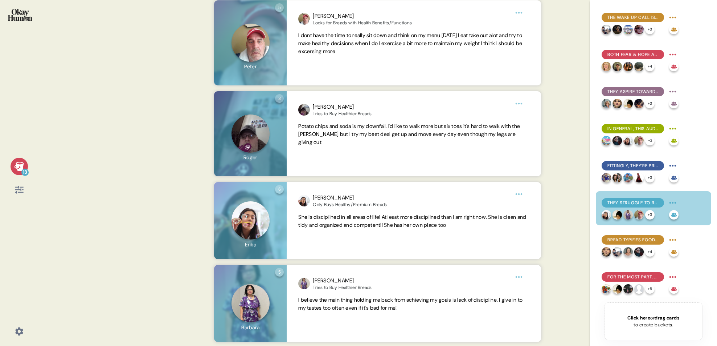
scroll to position [453, 0]
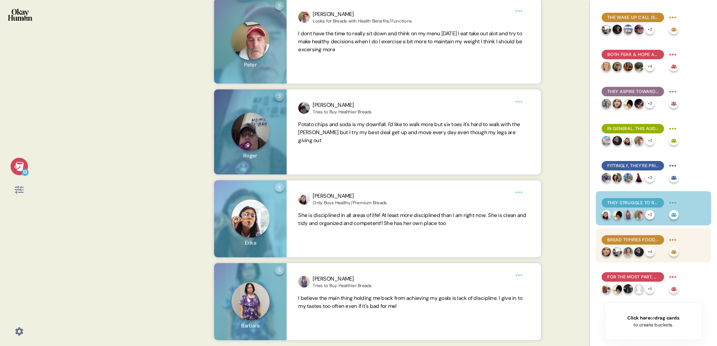
click at [637, 237] on span "Bread typifies food temptations - and there are BIG emotions around it." at bounding box center [633, 239] width 51 height 7
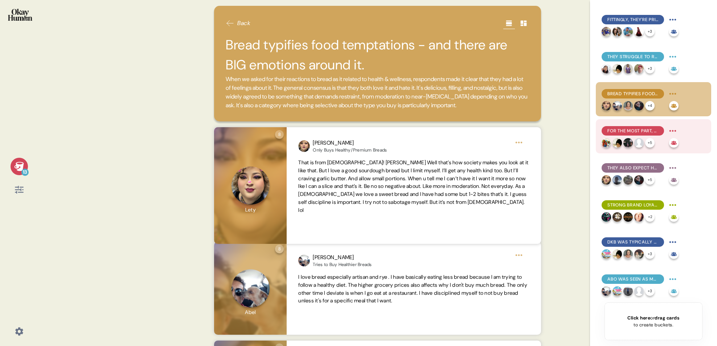
scroll to position [147, 0]
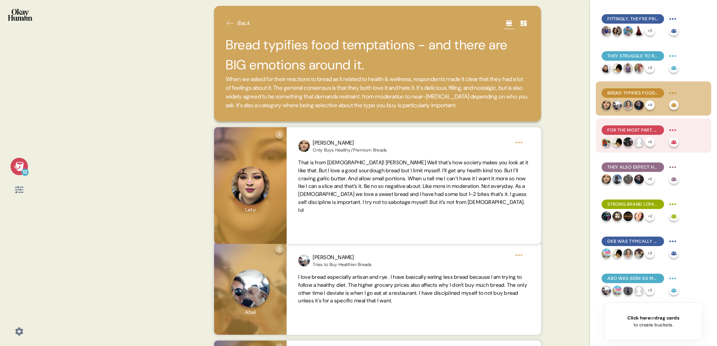
click at [619, 129] on span "For the most part, healthy bread is a question of ingredients - and mostly what…" at bounding box center [633, 130] width 51 height 7
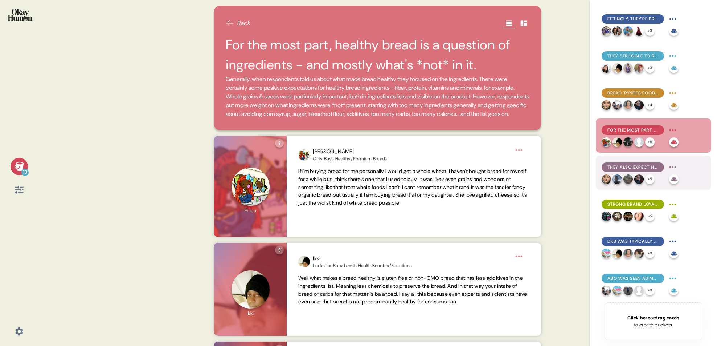
click at [629, 167] on span "They also expect healthy bread to have a different taste, texture, & price poin…" at bounding box center [633, 167] width 51 height 7
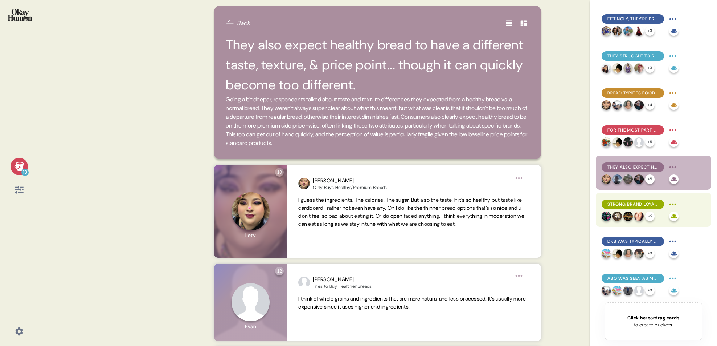
click at [633, 205] on span "Strong brand loyalty was pretty uncommon in the sample and tended to be more ab…" at bounding box center [633, 204] width 51 height 7
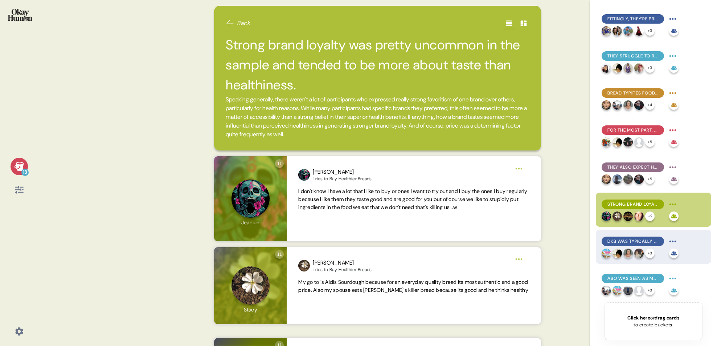
click at [632, 243] on span "DKB was typically seen as both highly healthy & premium, with fairly good feedb…" at bounding box center [633, 241] width 51 height 7
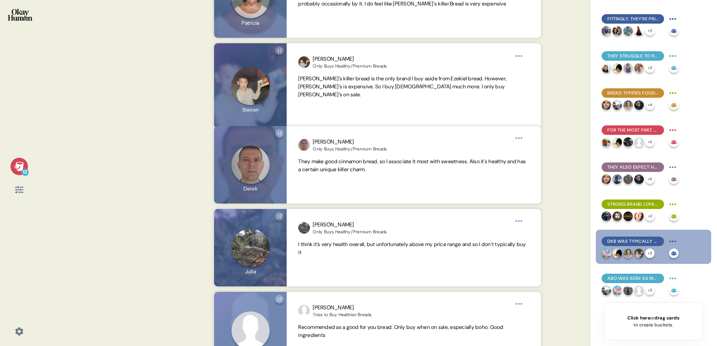
scroll to position [349, 0]
click at [623, 278] on span "ABO was seen as more approachable, but still healthy & premium, with lots of va…" at bounding box center [633, 278] width 51 height 7
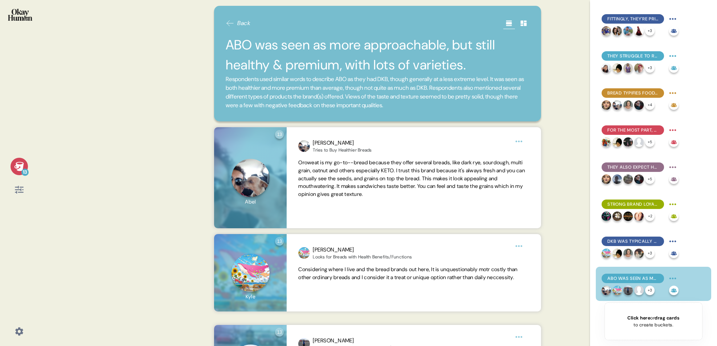
scroll to position [182, 0]
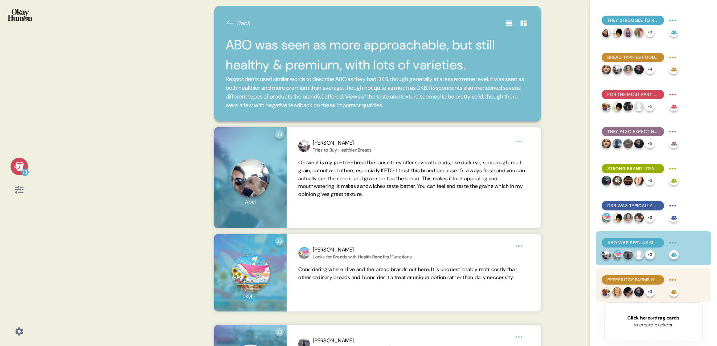
click at [643, 281] on span "Pepperidge Farms had the nostalgia advantage, but lacked a reputation for healt…" at bounding box center [633, 279] width 51 height 7
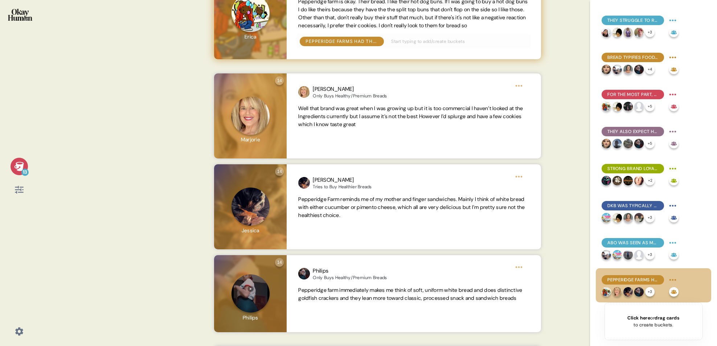
scroll to position [0, 0]
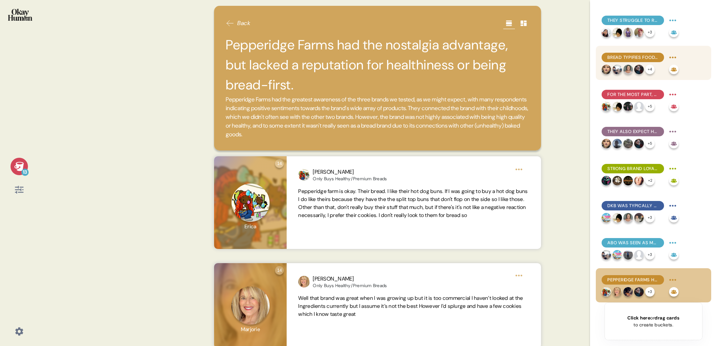
click at [647, 58] on span "Bread typifies food temptations - and there are BIG emotions around it." at bounding box center [633, 57] width 51 height 7
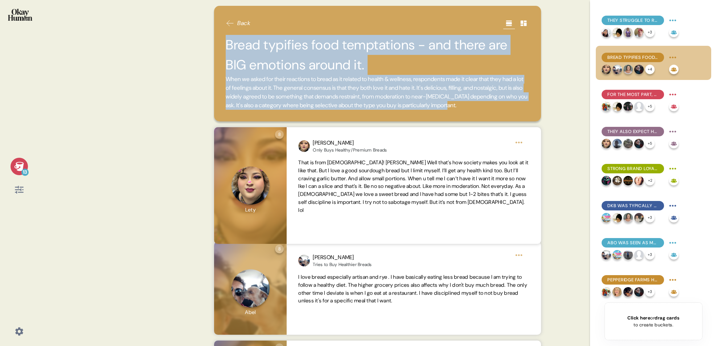
drag, startPoint x: 226, startPoint y: 43, endPoint x: 290, endPoint y: 118, distance: 98.9
click at [290, 110] on div "Bread typifies food temptations - and there are BIG emotions around it. When we…" at bounding box center [378, 72] width 304 height 75
copy div "Bread typifies food temptations - and there are BIG emotions around it. When we…"
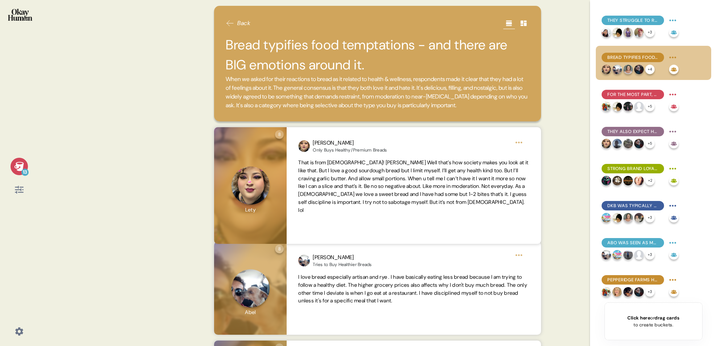
click at [559, 199] on div "13 Back Bread typifies food temptations - and there are BIG emotions around it.…" at bounding box center [358, 173] width 717 height 346
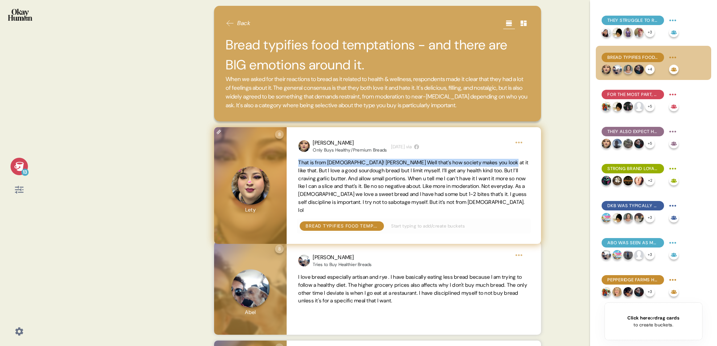
drag, startPoint x: 509, startPoint y: 171, endPoint x: 299, endPoint y: 169, distance: 210.2
click at [299, 169] on span "That is from [DEMOGRAPHIC_DATA]! [PERSON_NAME] Well that’s how society makes yo…" at bounding box center [413, 186] width 230 height 54
click at [518, 150] on html "13 Back Bread typifies food temptations - and there are BIG emotions around it.…" at bounding box center [358, 173] width 717 height 346
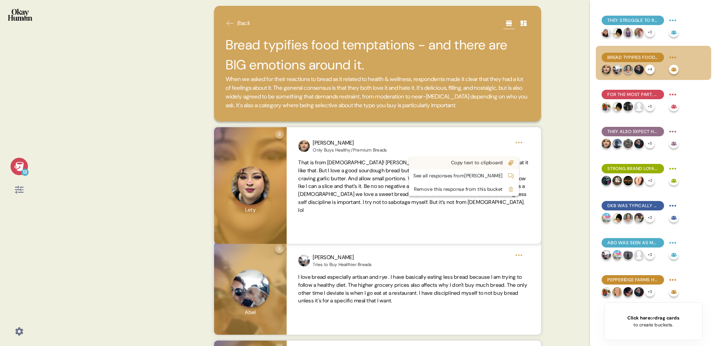
click at [497, 160] on div "Copy text to clipboard" at bounding box center [458, 162] width 90 height 7
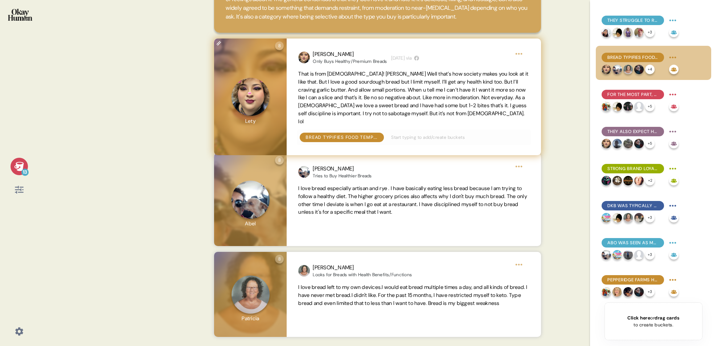
scroll to position [112, 0]
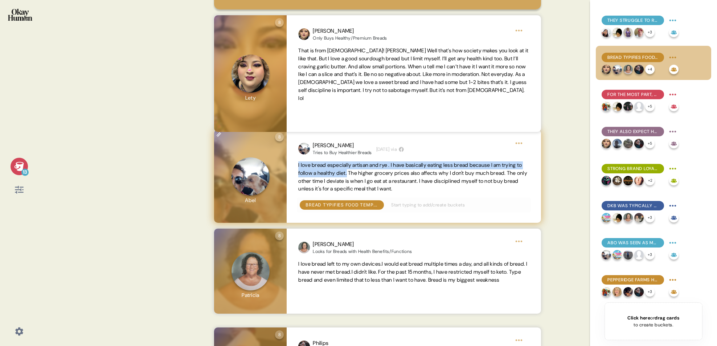
drag, startPoint x: 374, startPoint y: 182, endPoint x: 297, endPoint y: 176, distance: 76.4
click at [297, 176] on div "[PERSON_NAME] Tries to Buy Healthier Breads [DATE] via I love bread especially …" at bounding box center [414, 176] width 254 height 93
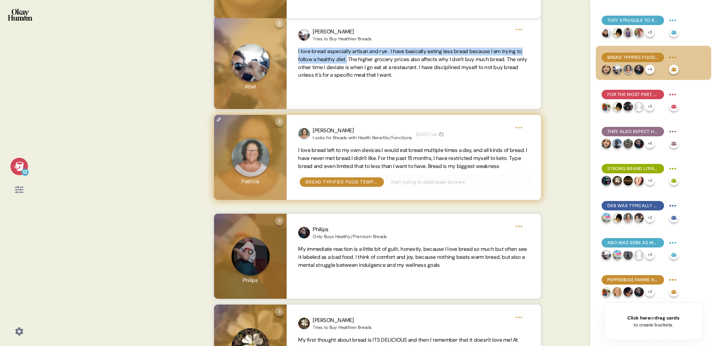
scroll to position [230, 0]
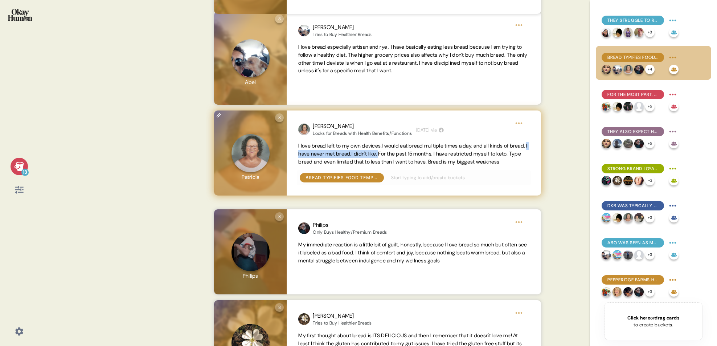
drag, startPoint x: 404, startPoint y: 163, endPoint x: 316, endPoint y: 164, distance: 87.9
click at [316, 164] on span "I love bread left to my own devices.I would eat bread multiple times a day, and…" at bounding box center [412, 153] width 229 height 23
click at [325, 166] on span "I love bread left to my own devices.I would eat bread multiple times a day, and…" at bounding box center [413, 154] width 231 height 24
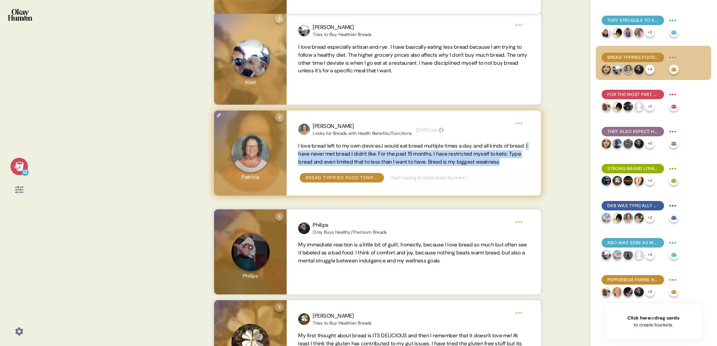
drag, startPoint x: 326, startPoint y: 176, endPoint x: 317, endPoint y: 165, distance: 15.0
click at [316, 165] on span "I love bread left to my own devices.I would eat bread multiple times a day, and…" at bounding box center [413, 154] width 231 height 24
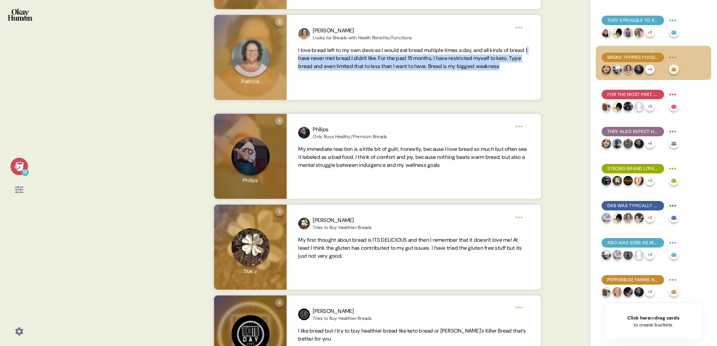
scroll to position [335, 0]
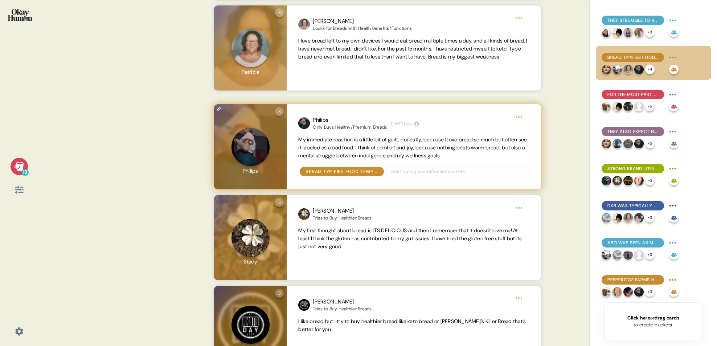
click at [449, 156] on span "My immediate reaction is a little bit of guilt, honestly, because I love bread …" at bounding box center [412, 147] width 229 height 23
click at [311, 159] on span "My immediate reaction is a little bit of guilt, honestly, because I love bread …" at bounding box center [412, 147] width 229 height 23
drag, startPoint x: 313, startPoint y: 166, endPoint x: 386, endPoint y: 158, distance: 73.8
click at [386, 158] on span "My immediate reaction is a little bit of guilt, honestly, because I love bread …" at bounding box center [412, 147] width 229 height 23
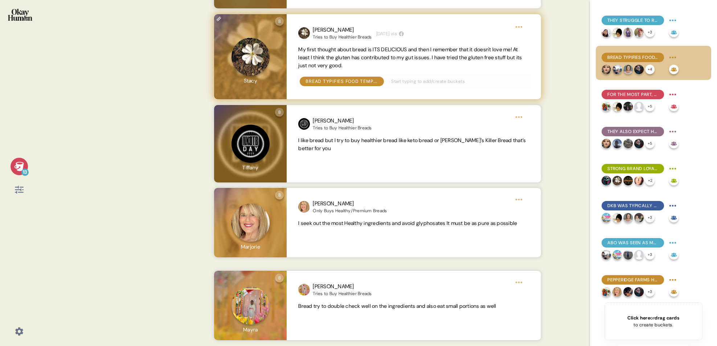
scroll to position [524, 0]
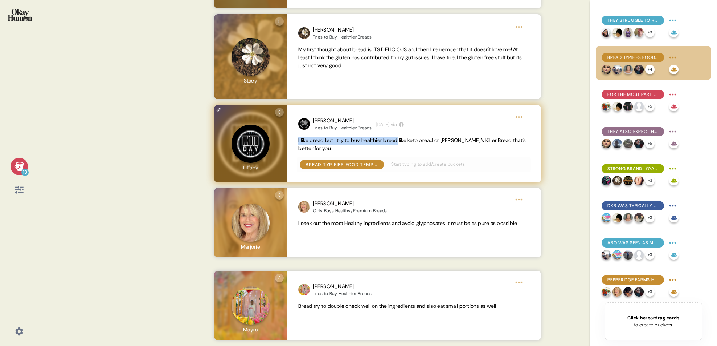
drag, startPoint x: 404, startPoint y: 140, endPoint x: 294, endPoint y: 138, distance: 110.7
click at [294, 138] on div "[PERSON_NAME] Tries to Buy Healthier Breads [DATE] via I like bread but I try t…" at bounding box center [414, 143] width 254 height 77
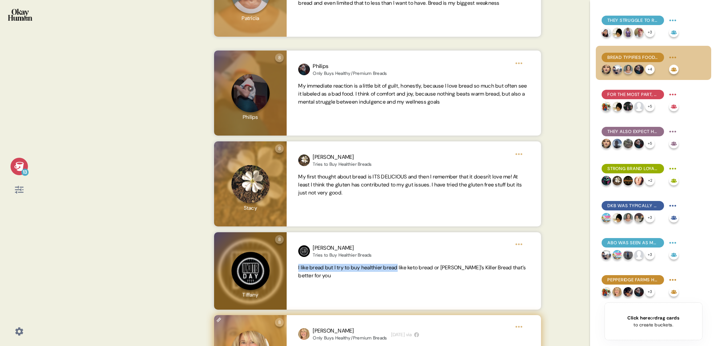
scroll to position [388, 0]
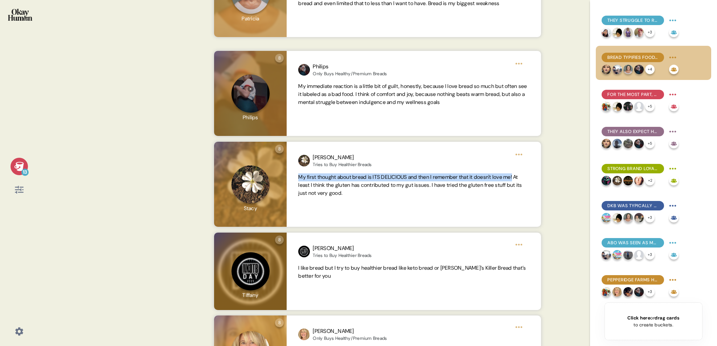
drag, startPoint x: 299, startPoint y: 185, endPoint x: 545, endPoint y: 187, distance: 246.1
click at [545, 187] on div "8 Question eight Click to view responses to this question What’s your immediate…" at bounding box center [378, 184] width 344 height 85
click at [631, 96] on span "For the most part, healthy bread is a question of ingredients - and mostly what…" at bounding box center [633, 94] width 51 height 7
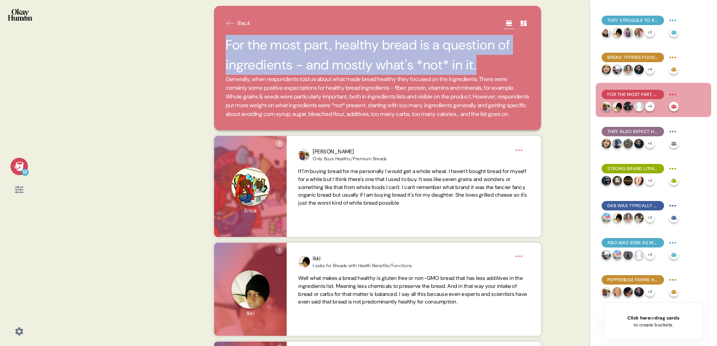
drag, startPoint x: 228, startPoint y: 43, endPoint x: 486, endPoint y: 68, distance: 260.1
click at [486, 68] on h2 "For the most part, healthy bread is a question of ingredients - and mostly what…" at bounding box center [378, 55] width 304 height 40
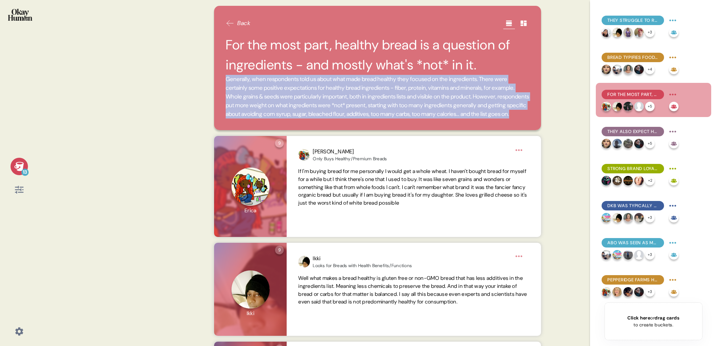
drag, startPoint x: 227, startPoint y: 80, endPoint x: 328, endPoint y: 116, distance: 107.2
click at [358, 129] on div "Back For the most part, healthy bread is a question of ingredients - and mostly…" at bounding box center [377, 68] width 327 height 124
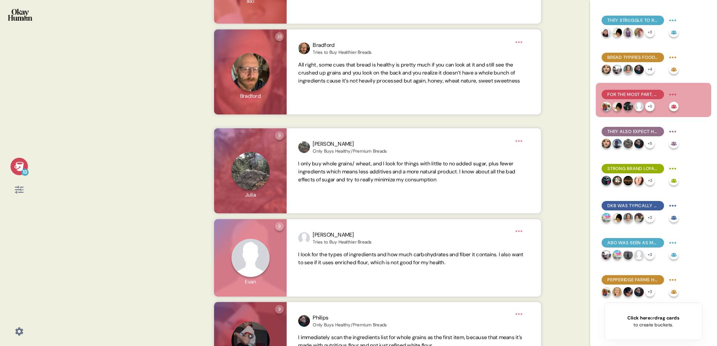
scroll to position [312, 0]
click at [617, 136] on div "They also expect healthy bread to have a different taste, texture, & price poin…" at bounding box center [633, 131] width 62 height 9
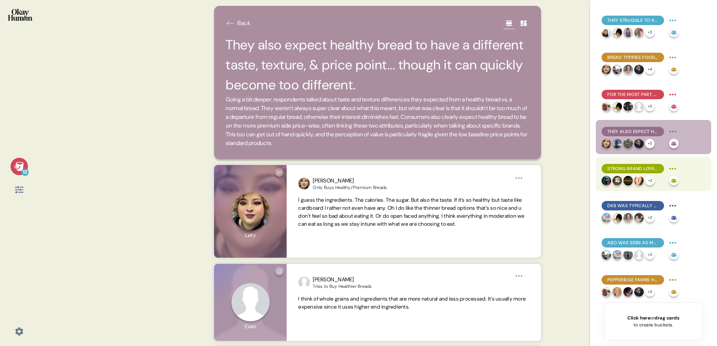
click at [626, 169] on span "Strong brand loyalty was pretty uncommon in the sample and tended to be more ab…" at bounding box center [633, 168] width 51 height 7
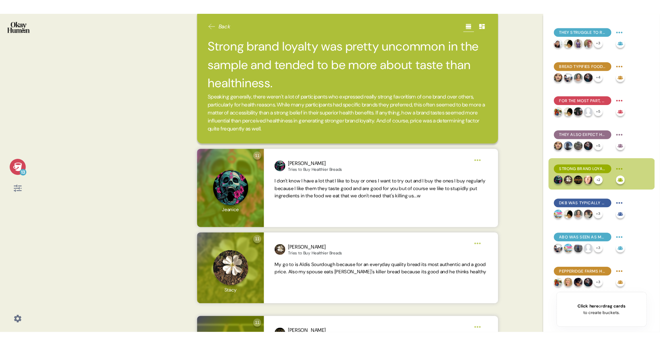
scroll to position [0, 0]
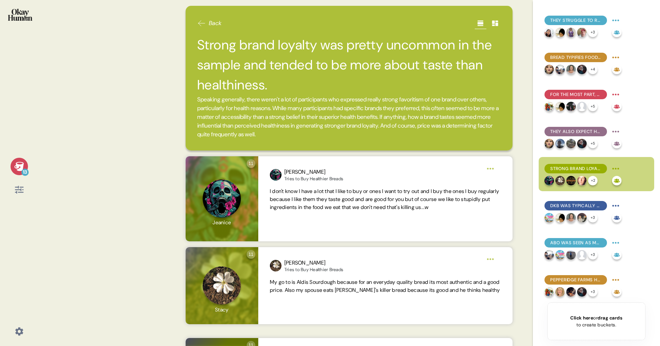
drag, startPoint x: 200, startPoint y: 42, endPoint x: 378, endPoint y: 34, distance: 178.0
click at [378, 35] on h2 "Strong brand loyalty was pretty uncommon in the sample and tended to be more ab…" at bounding box center [349, 65] width 304 height 60
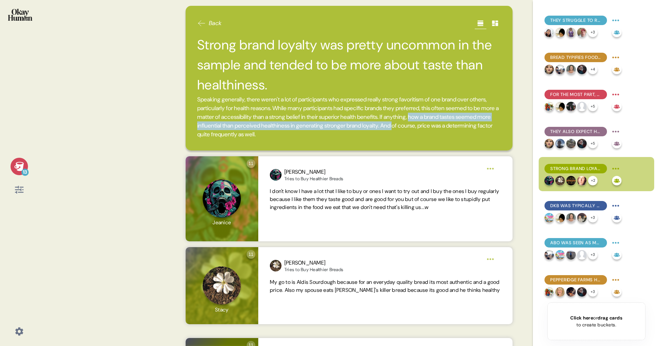
scroll to position [1, 0]
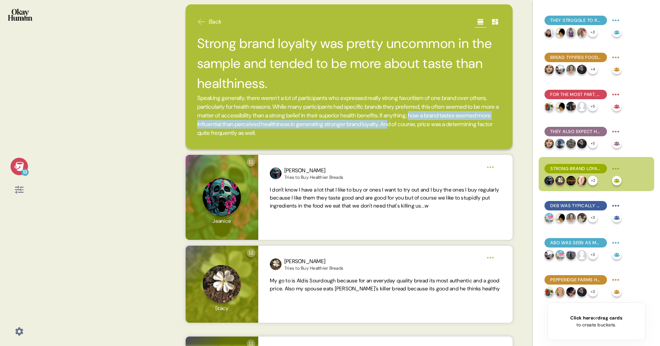
drag, startPoint x: 488, startPoint y: 117, endPoint x: 482, endPoint y: 127, distance: 12.2
click at [482, 127] on span "Speaking generally, there weren't a lot of participants who expressed really st…" at bounding box center [349, 116] width 304 height 44
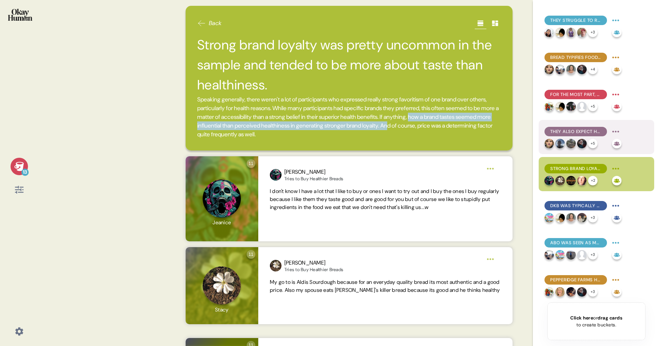
click at [567, 131] on span "They also expect healthy bread to have a different taste, texture, & price poin…" at bounding box center [575, 131] width 51 height 7
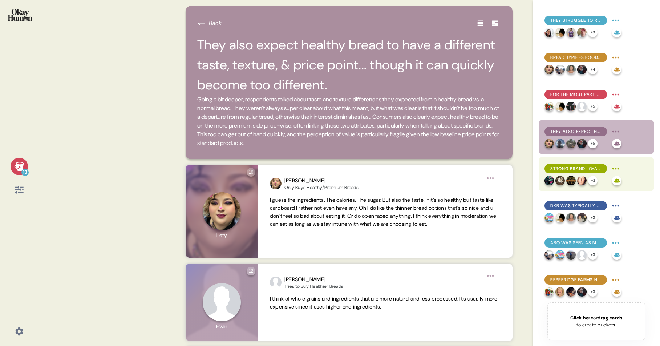
click at [583, 166] on span "Strong brand loyalty was pretty uncommon in the sample and tended to be more ab…" at bounding box center [575, 168] width 51 height 7
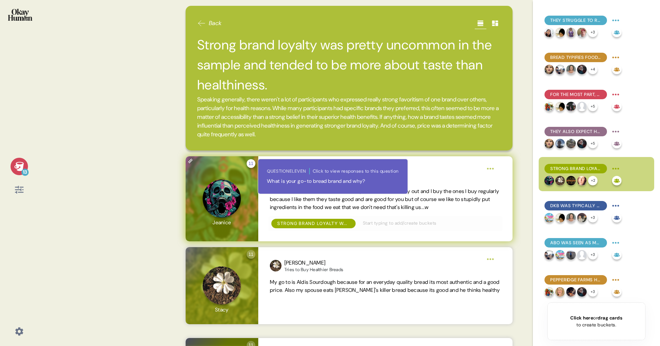
click at [254, 164] on div "11 Question eleven Click to view responses to this question What is your go-to …" at bounding box center [250, 163] width 9 height 9
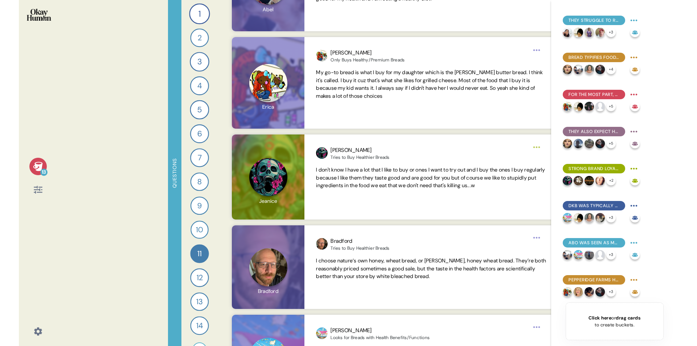
scroll to position [151, 0]
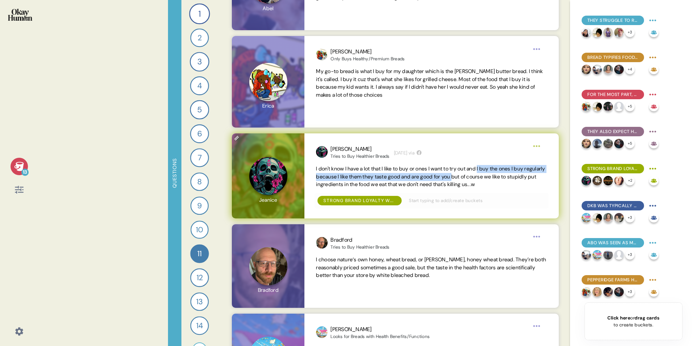
drag, startPoint x: 492, startPoint y: 167, endPoint x: 485, endPoint y: 179, distance: 13.5
click at [485, 179] on span "I don't know I have a lot that I like to buy or ones I want to try out and I bu…" at bounding box center [430, 176] width 229 height 23
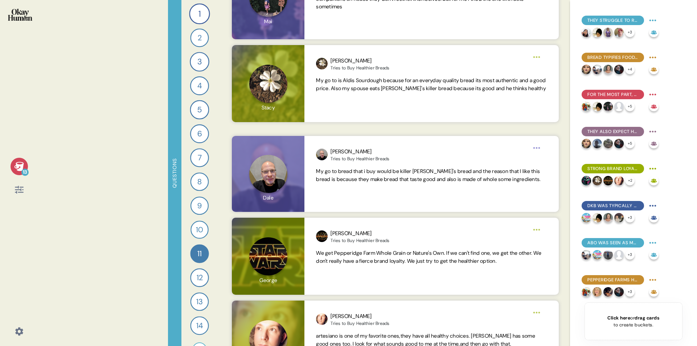
scroll to position [603, 0]
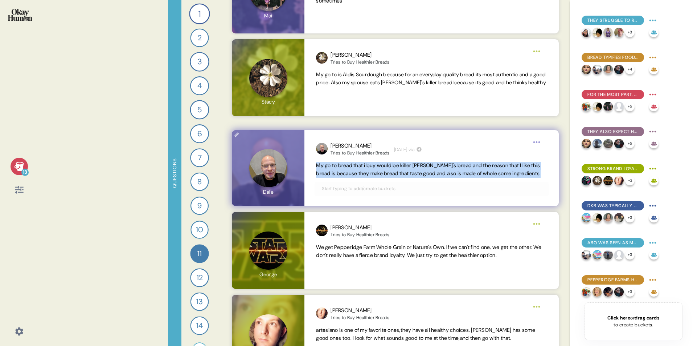
drag, startPoint x: 323, startPoint y: 165, endPoint x: 552, endPoint y: 178, distance: 229.8
click at [552, 178] on div "[PERSON_NAME] Tries to Buy Healthier Breads [DATE] via My go to bread that i bu…" at bounding box center [432, 168] width 254 height 76
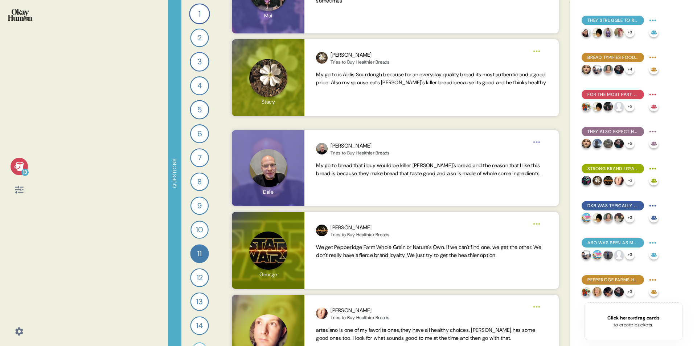
click at [217, 237] on div "1 Tell me a story that captures what prioritizing your health looks like in you…" at bounding box center [200, 173] width 36 height 346
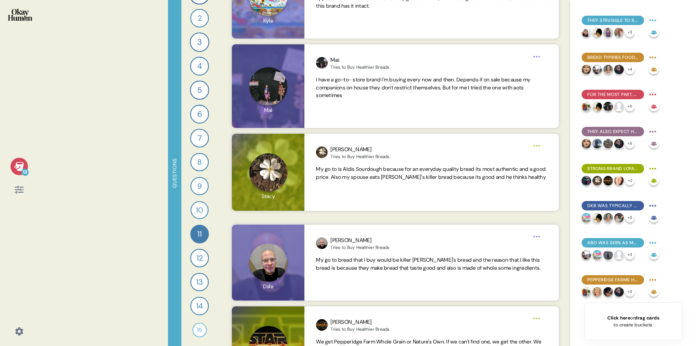
scroll to position [510, 0]
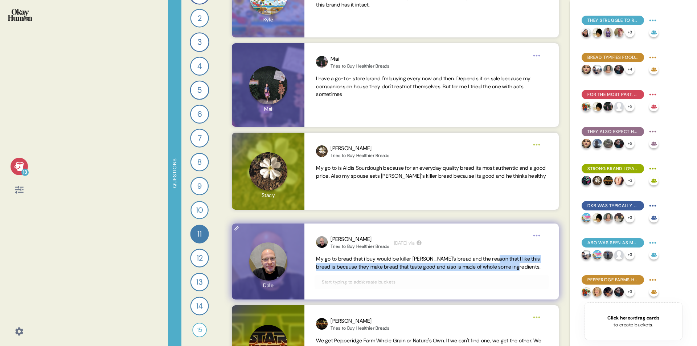
drag, startPoint x: 504, startPoint y: 258, endPoint x: 545, endPoint y: 269, distance: 42.0
click at [545, 269] on span "My go to bread that i buy would be killer [PERSON_NAME]'s bread and the reason …" at bounding box center [431, 263] width 231 height 16
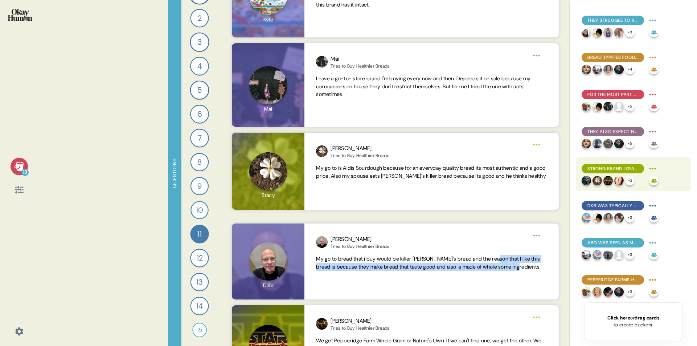
click at [613, 168] on span "Strong brand loyalty was pretty uncommon in the sample and tended to be more ab…" at bounding box center [613, 168] width 51 height 7
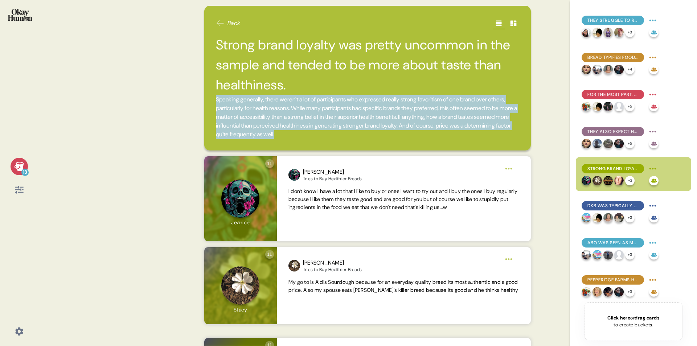
drag, startPoint x: 403, startPoint y: 136, endPoint x: 207, endPoint y: 99, distance: 199.5
click at [207, 99] on div "Back Strong brand loyalty was pretty uncommon in the sample and tended to be mo…" at bounding box center [367, 78] width 327 height 144
click at [613, 207] on span "DKB was typically seen as both highly healthy & premium, with fairly good feedb…" at bounding box center [613, 205] width 51 height 7
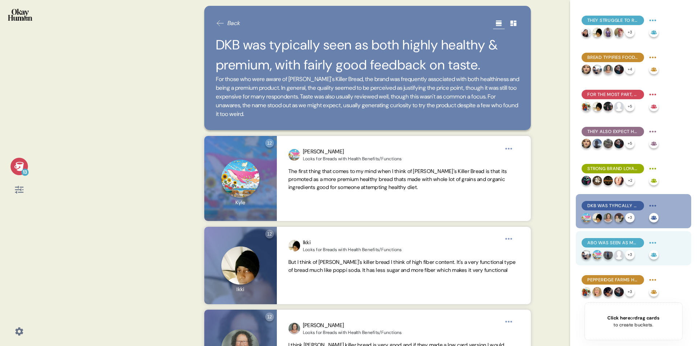
click at [625, 244] on span "ABO was seen as more approachable, but still healthy & premium, with lots of va…" at bounding box center [613, 242] width 51 height 7
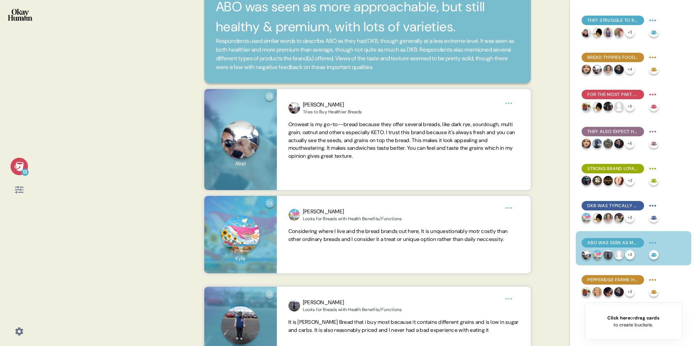
scroll to position [0, 0]
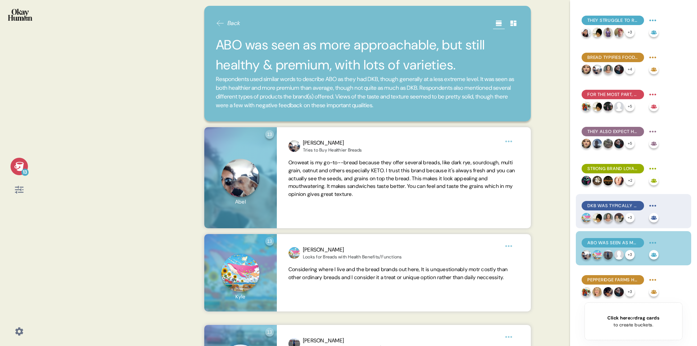
click at [591, 203] on span "DKB was typically seen as both highly healthy & premium, with fairly good feedb…" at bounding box center [613, 205] width 51 height 7
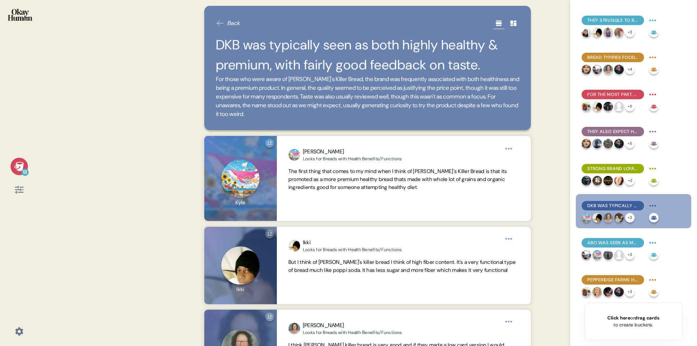
click at [228, 49] on h2 "DKB was typically seen as both highly healthy & premium, with fairly good feedb…" at bounding box center [368, 55] width 304 height 40
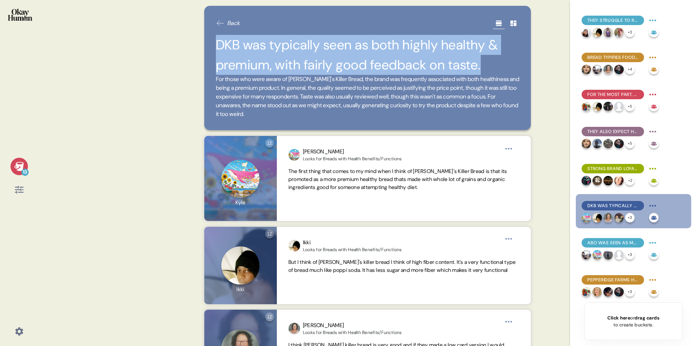
drag, startPoint x: 217, startPoint y: 44, endPoint x: 488, endPoint y: 72, distance: 272.2
click at [488, 72] on h2 "DKB was typically seen as both highly healthy & premium, with fairly good feedb…" at bounding box center [368, 55] width 304 height 40
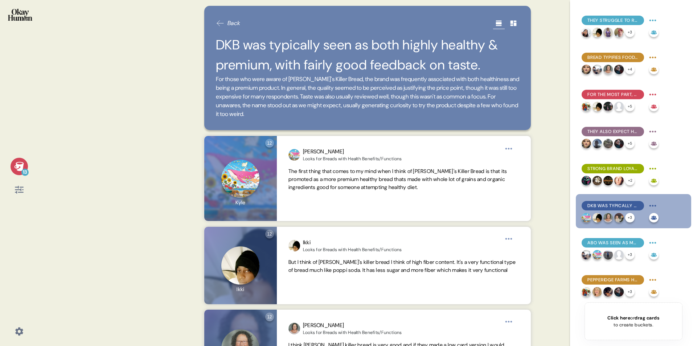
click at [323, 105] on span "For those who were aware of [PERSON_NAME]'s Killer Bread, the brand was frequen…" at bounding box center [368, 97] width 304 height 44
click at [341, 113] on span "For those who were aware of [PERSON_NAME]'s Killer Bread, the brand was frequen…" at bounding box center [368, 97] width 304 height 44
click at [362, 112] on span "For those who were aware of [PERSON_NAME]'s Killer Bread, the brand was frequen…" at bounding box center [368, 97] width 304 height 44
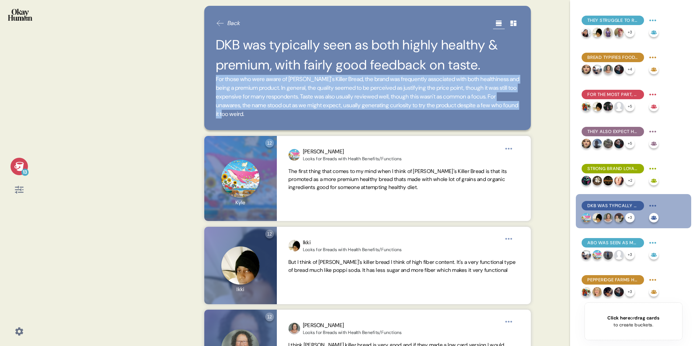
drag, startPoint x: 341, startPoint y: 113, endPoint x: 212, endPoint y: 82, distance: 132.3
click at [212, 82] on div "Back DKB was typically seen as both highly healthy & premium, with fairly good …" at bounding box center [367, 68] width 327 height 124
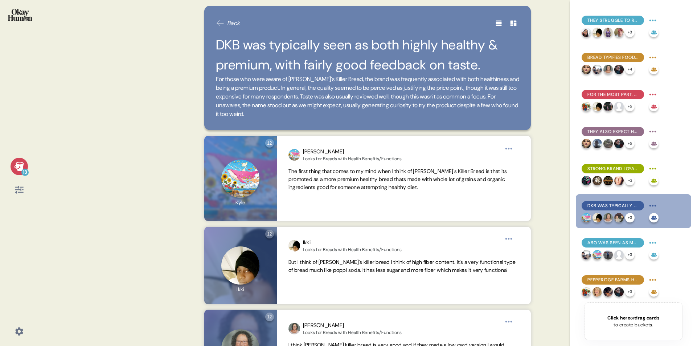
click at [153, 249] on div "13 Back DKB was typically seen as both highly healthy & premium, with fairly go…" at bounding box center [348, 173] width 697 height 346
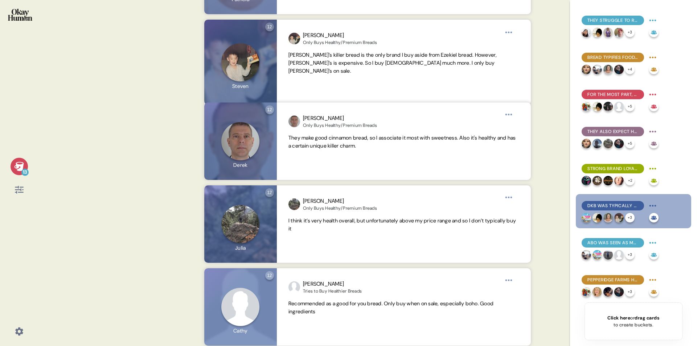
scroll to position [378, 0]
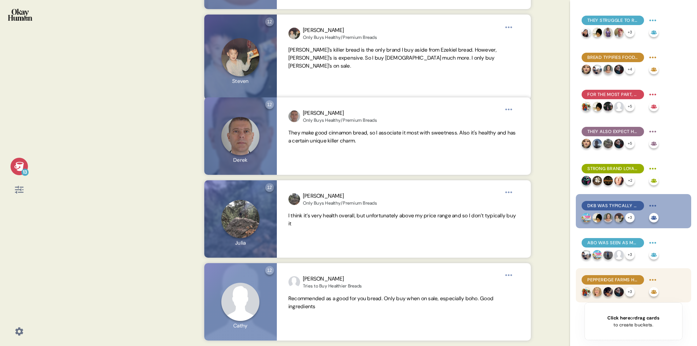
click at [598, 280] on span "Pepperidge Farms had the nostalgia advantage, but lacked a reputation for healt…" at bounding box center [613, 279] width 51 height 7
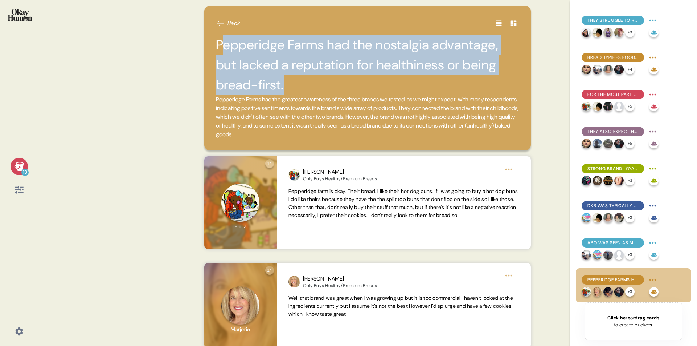
drag, startPoint x: 220, startPoint y: 43, endPoint x: 232, endPoint y: 62, distance: 23.0
click at [244, 86] on h2 "Pepperidge Farms had the nostalgia advantage, but lacked a reputation for healt…" at bounding box center [368, 65] width 304 height 60
drag, startPoint x: 239, startPoint y: 80, endPoint x: 248, endPoint y: 83, distance: 9.9
click at [239, 80] on h2 "Pepperidge Farms had the nostalgia advantage, but lacked a reputation for healt…" at bounding box center [368, 65] width 304 height 60
drag, startPoint x: 246, startPoint y: 83, endPoint x: 207, endPoint y: 36, distance: 61.6
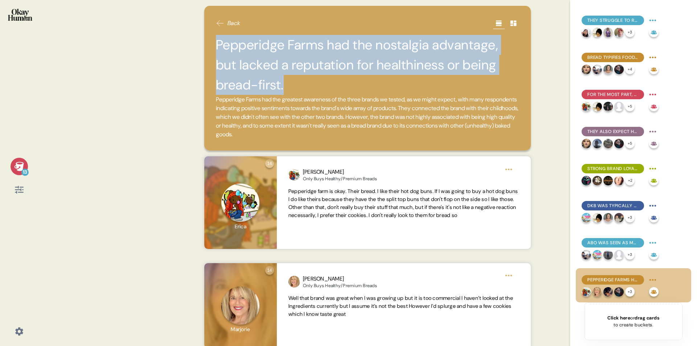
click at [207, 36] on div "Back Pepperidge Farms had the nostalgia advantage, but lacked a reputation for …" at bounding box center [367, 78] width 327 height 144
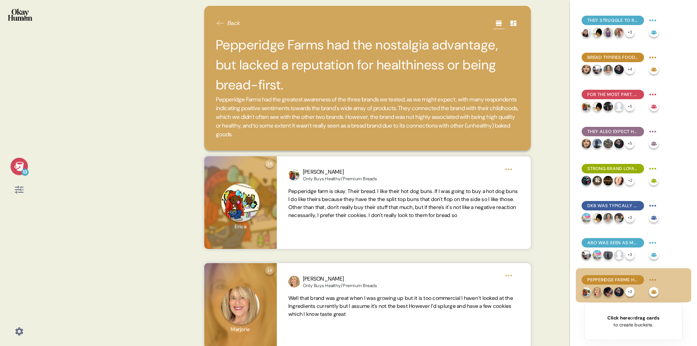
drag, startPoint x: 391, startPoint y: 130, endPoint x: 220, endPoint y: 111, distance: 171.2
click at [220, 111] on span "Pepperidge Farms had the greatest awareness of the three brands we tested, as w…" at bounding box center [368, 117] width 304 height 44
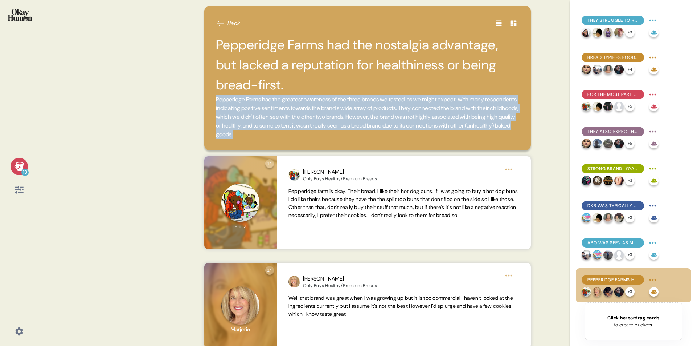
drag, startPoint x: 217, startPoint y: 99, endPoint x: 349, endPoint y: 122, distance: 133.6
click at [390, 138] on span "Pepperidge Farms had the greatest awareness of the three brands we tested, as w…" at bounding box center [368, 117] width 304 height 44
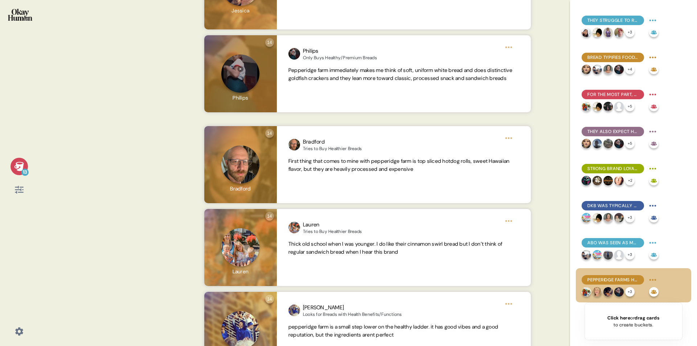
scroll to position [438, 0]
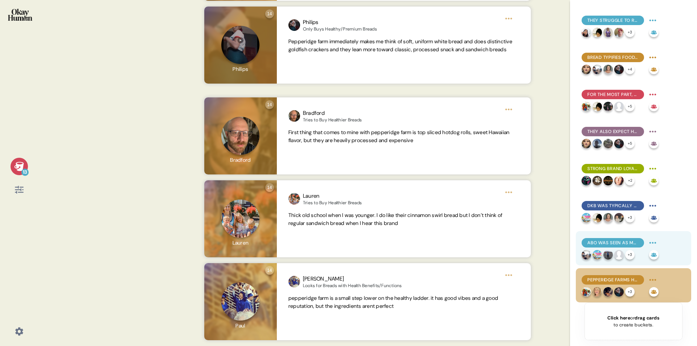
click at [610, 243] on span "ABO was seen as more approachable, but still healthy & premium, with lots of va…" at bounding box center [613, 242] width 51 height 7
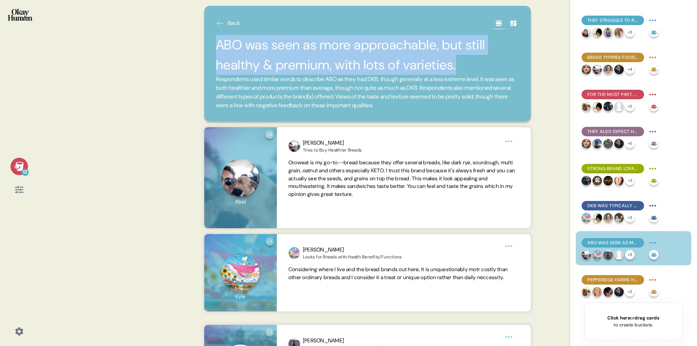
drag, startPoint x: 220, startPoint y: 45, endPoint x: 461, endPoint y: 69, distance: 242.7
click at [461, 69] on h2 "ABO was seen as more approachable, but still healthy & premium, with lots of va…" at bounding box center [368, 55] width 304 height 40
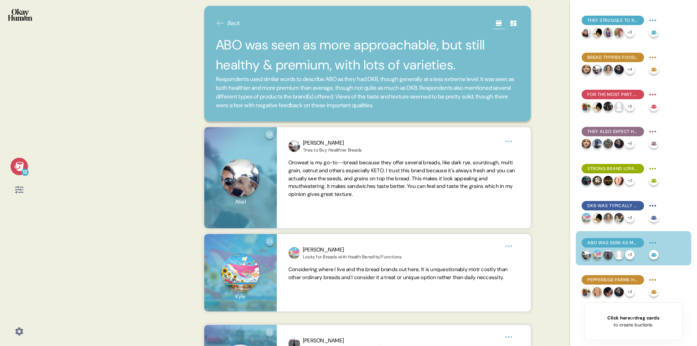
click at [511, 97] on span "Respondents used similar words to describe ABO as they had DKB, though generall…" at bounding box center [368, 92] width 304 height 35
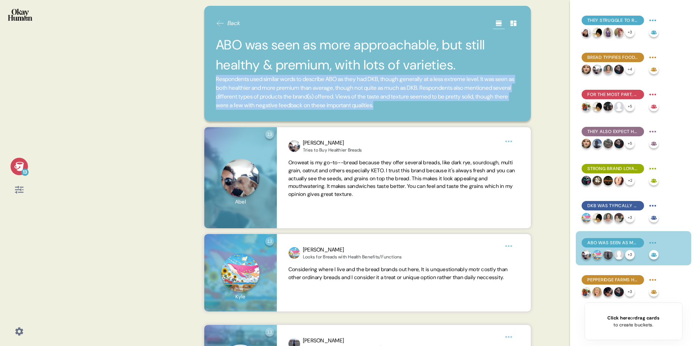
drag, startPoint x: 464, startPoint y: 104, endPoint x: 215, endPoint y: 80, distance: 250.2
click at [215, 80] on div "Back ABO was seen as more approachable, but still healthy & premium, with lots …" at bounding box center [367, 63] width 327 height 115
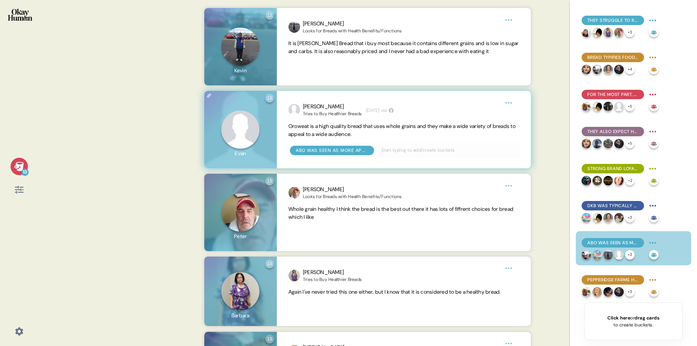
scroll to position [378, 0]
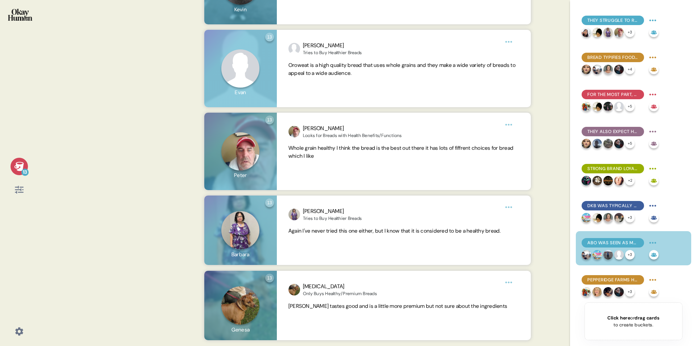
click at [159, 109] on div "13 Back ABO was seen as more approachable, but still healthy & premium, with lo…" at bounding box center [348, 173] width 697 height 346
click at [24, 189] on div at bounding box center [19, 189] width 17 height 17
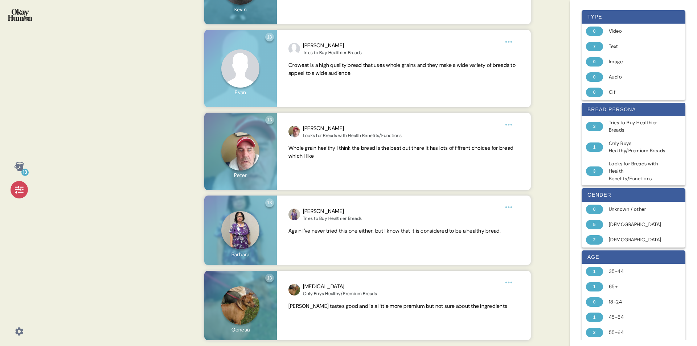
click at [21, 190] on icon at bounding box center [19, 189] width 10 height 10
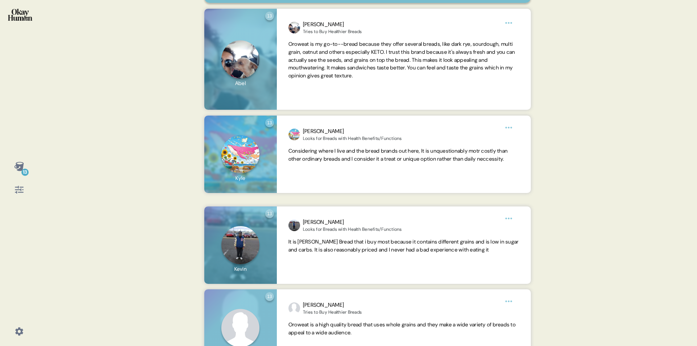
scroll to position [0, 0]
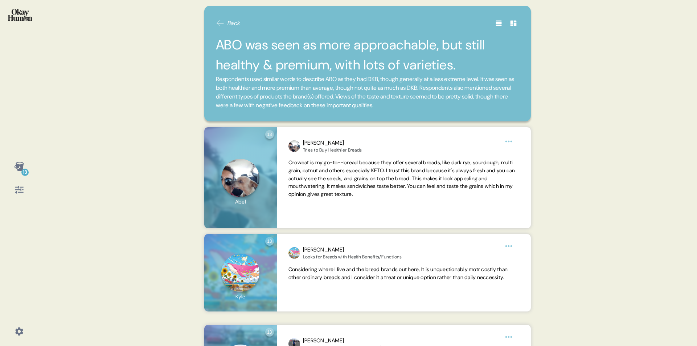
click at [231, 23] on span "Back" at bounding box center [234, 23] width 13 height 9
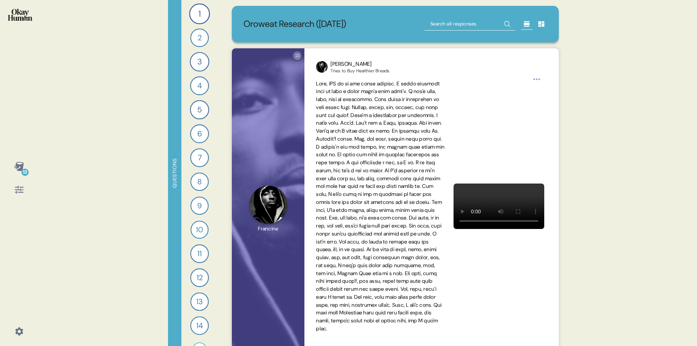
click at [445, 26] on input "text" at bounding box center [470, 23] width 91 height 13
type input "taste"
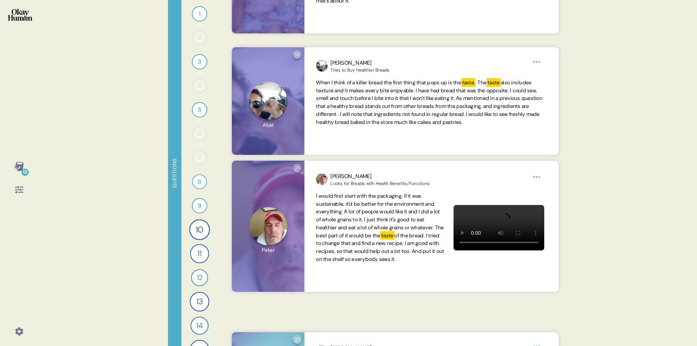
scroll to position [543, 0]
click at [199, 184] on div "8" at bounding box center [199, 181] width 15 height 15
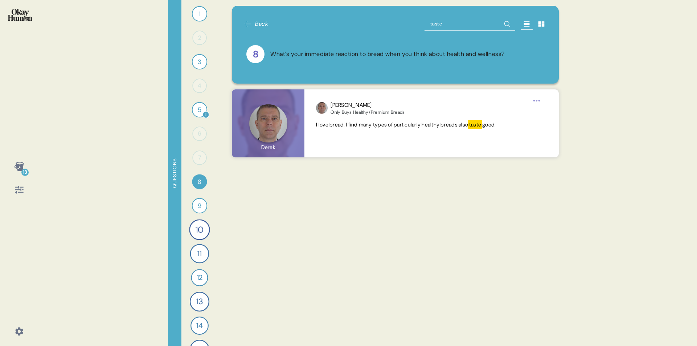
click at [199, 111] on div "5" at bounding box center [200, 110] width 16 height 16
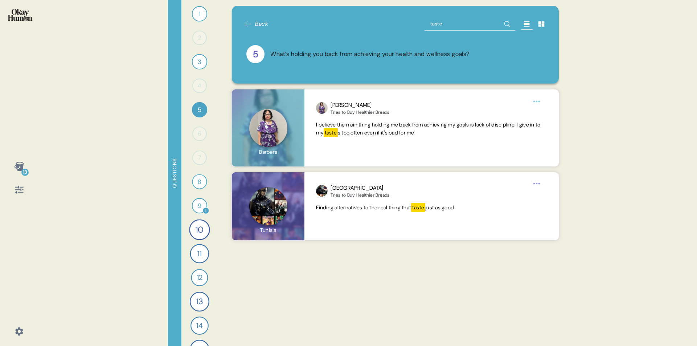
click at [201, 202] on div "9" at bounding box center [200, 206] width 16 height 16
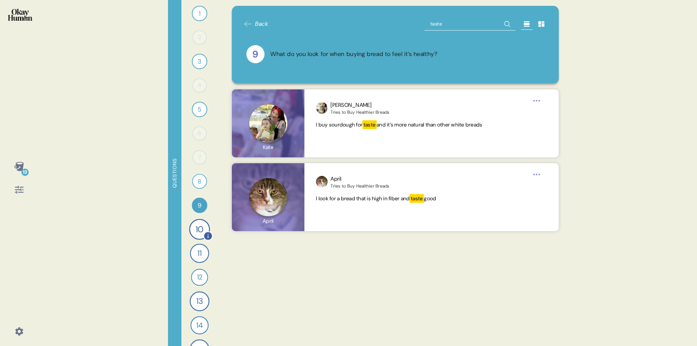
scroll to position [1, 0]
click at [198, 228] on div "10" at bounding box center [199, 228] width 21 height 21
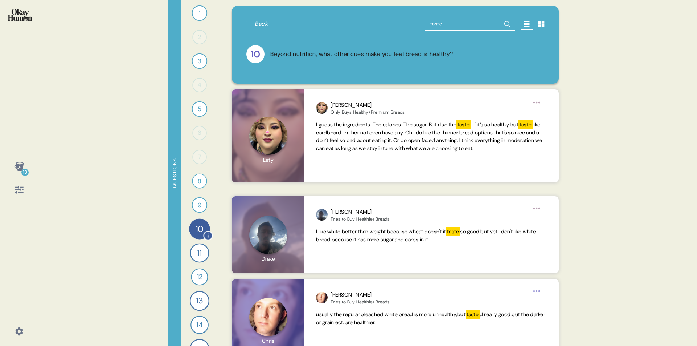
scroll to position [0, 0]
click at [199, 253] on div "11" at bounding box center [199, 253] width 19 height 19
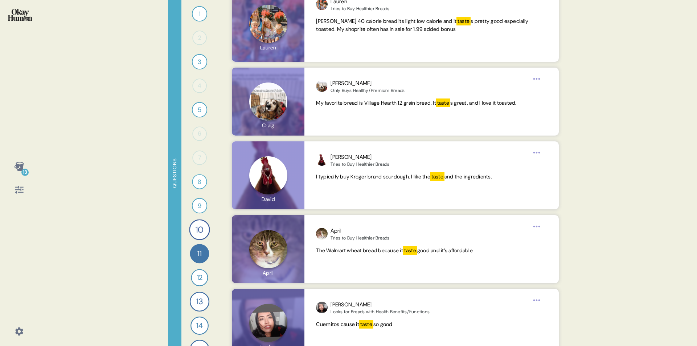
scroll to position [464, 0]
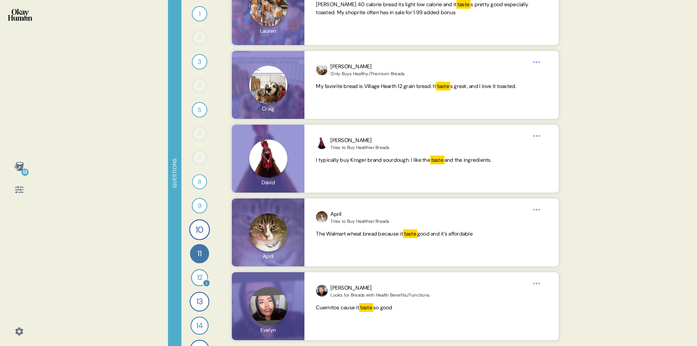
click at [201, 276] on div "12" at bounding box center [199, 277] width 17 height 17
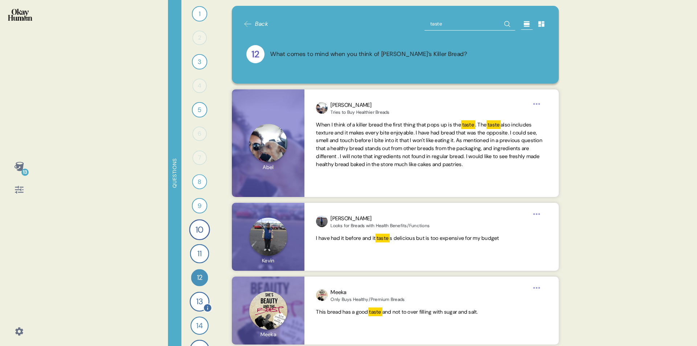
click at [198, 300] on div "13" at bounding box center [199, 301] width 20 height 20
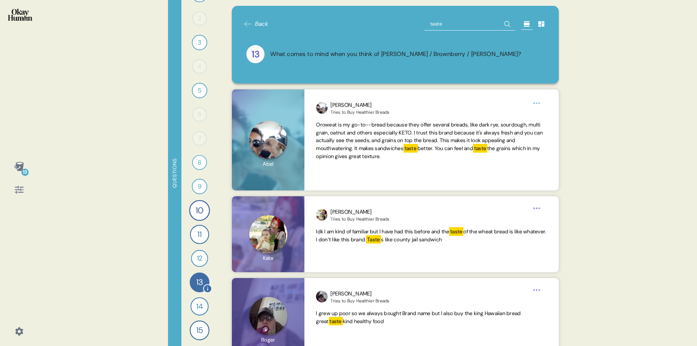
scroll to position [20, 0]
